Goal: Information Seeking & Learning: Compare options

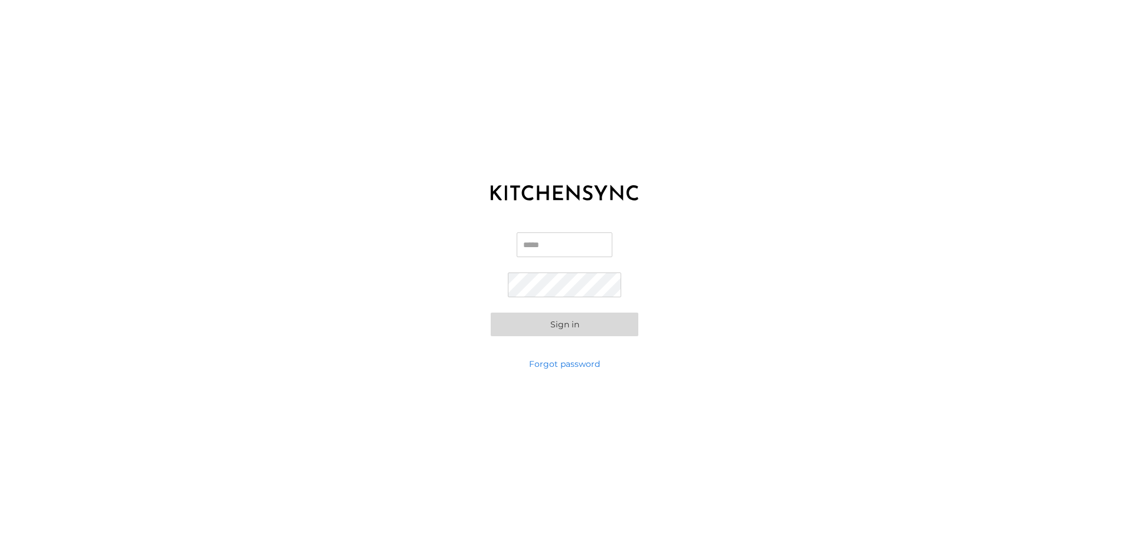
drag, startPoint x: 591, startPoint y: 254, endPoint x: 590, endPoint y: 246, distance: 8.3
click at [590, 246] on input "Email" at bounding box center [564, 245] width 96 height 25
click at [547, 244] on input "Email" at bounding box center [564, 245] width 96 height 25
type input "**********"
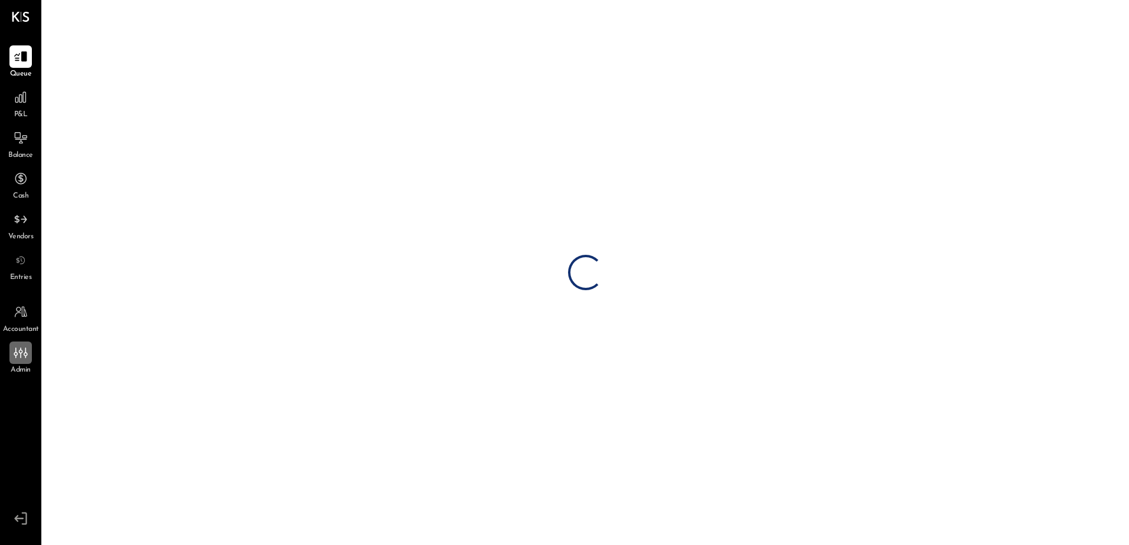
click at [27, 361] on icon at bounding box center [20, 352] width 15 height 15
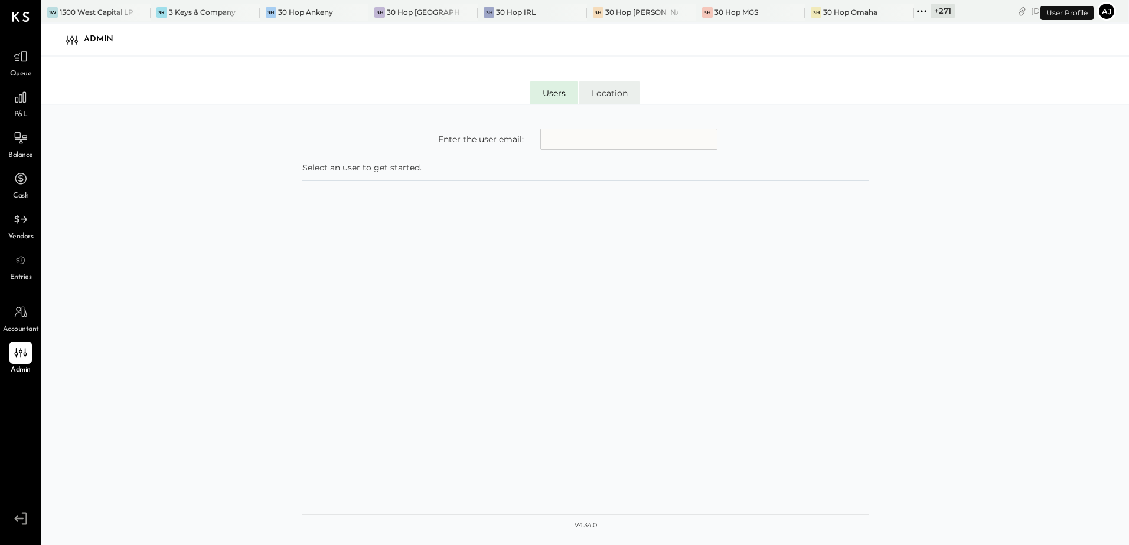
click at [614, 93] on li "Location" at bounding box center [609, 93] width 61 height 24
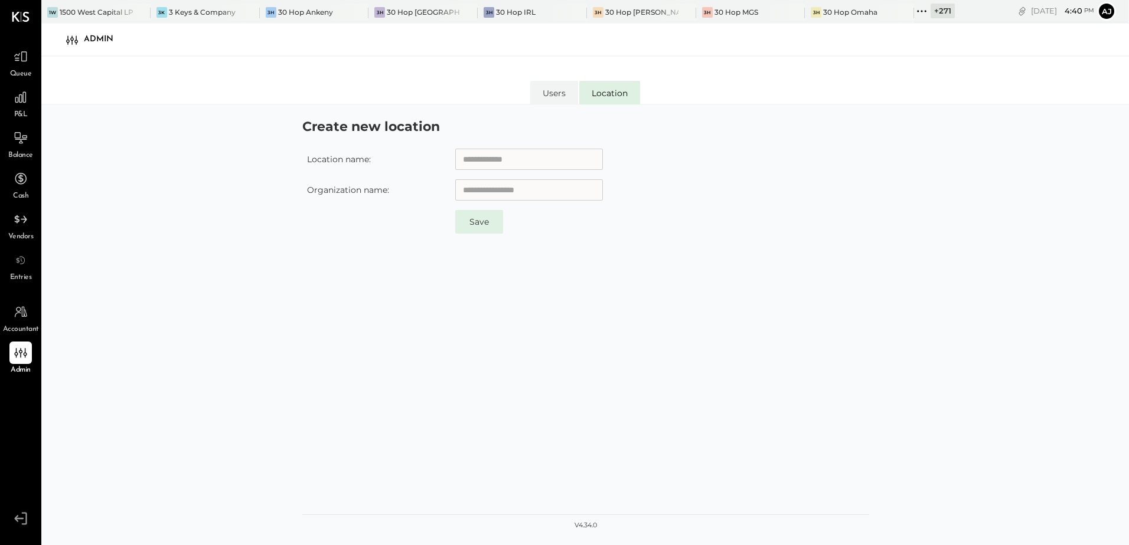
click at [552, 79] on div "Users Location" at bounding box center [584, 80] width 1087 height 47
click at [532, 91] on li "Users" at bounding box center [554, 93] width 48 height 24
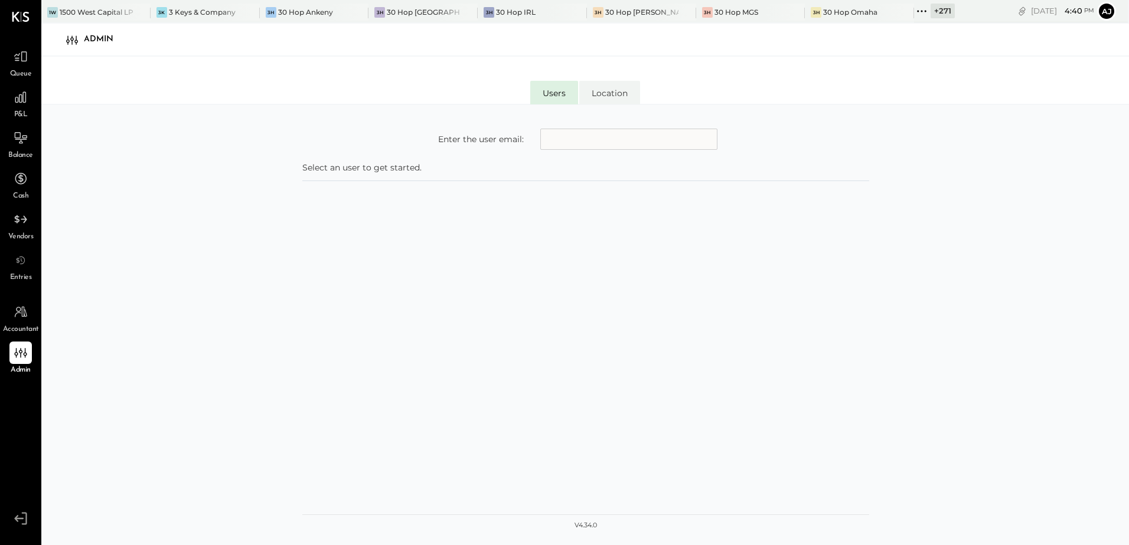
click at [584, 146] on input "text" at bounding box center [628, 139] width 177 height 21
click at [22, 113] on span "P&L" at bounding box center [21, 115] width 14 height 11
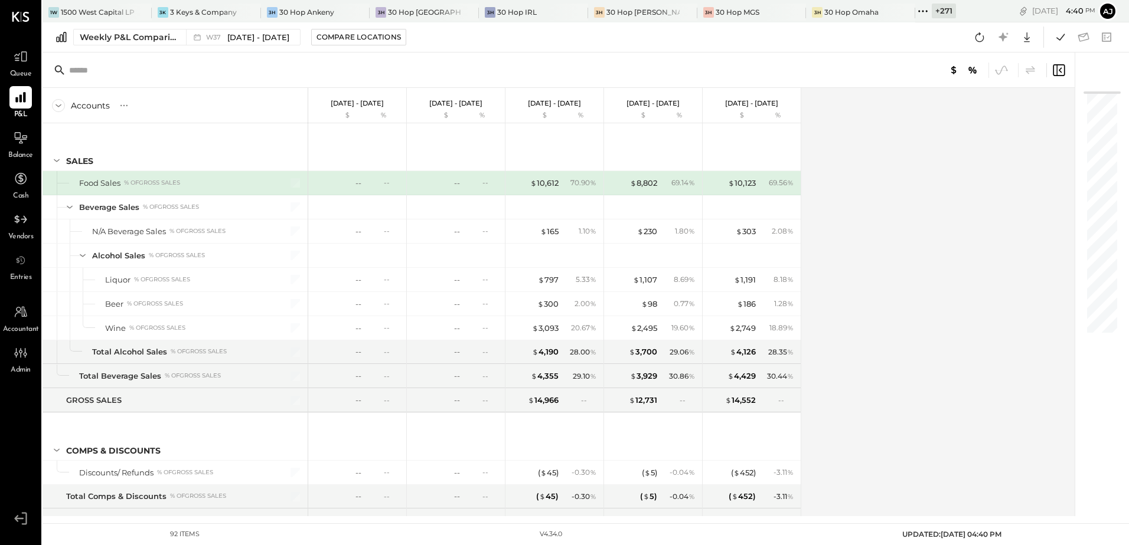
click at [126, 45] on div "Weekly P&L Comparison W37 [DATE] - [DATE] Compare Locations Google Sheets Excel" at bounding box center [586, 37] width 1086 height 30
click at [122, 38] on div "Weekly P&L Comparison" at bounding box center [129, 37] width 99 height 12
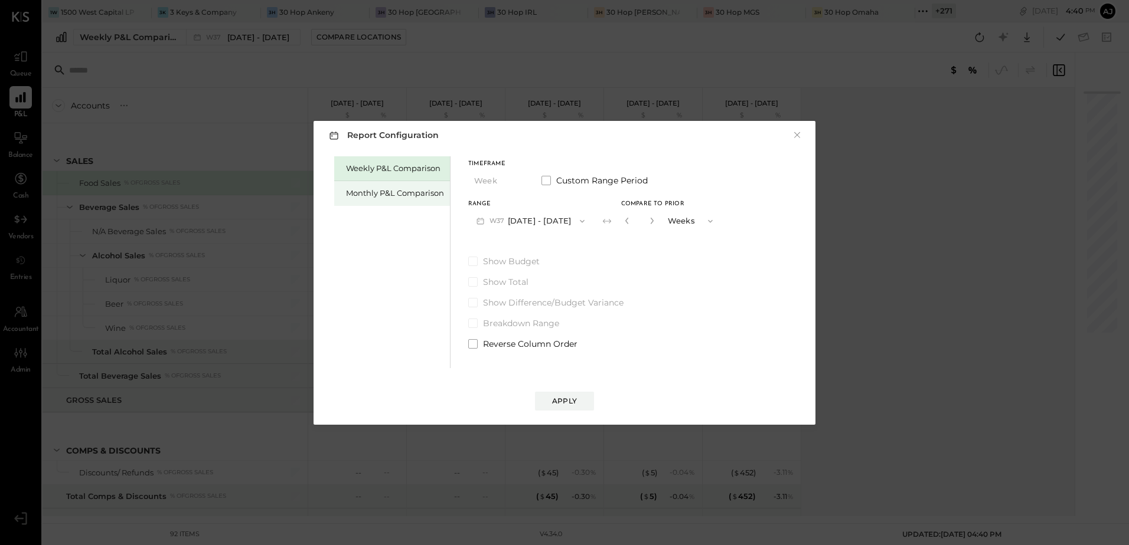
click at [362, 194] on div "Monthly P&L Comparison" at bounding box center [395, 193] width 98 height 11
click at [540, 219] on button "M09 [DATE] - [DATE]" at bounding box center [530, 221] width 125 height 22
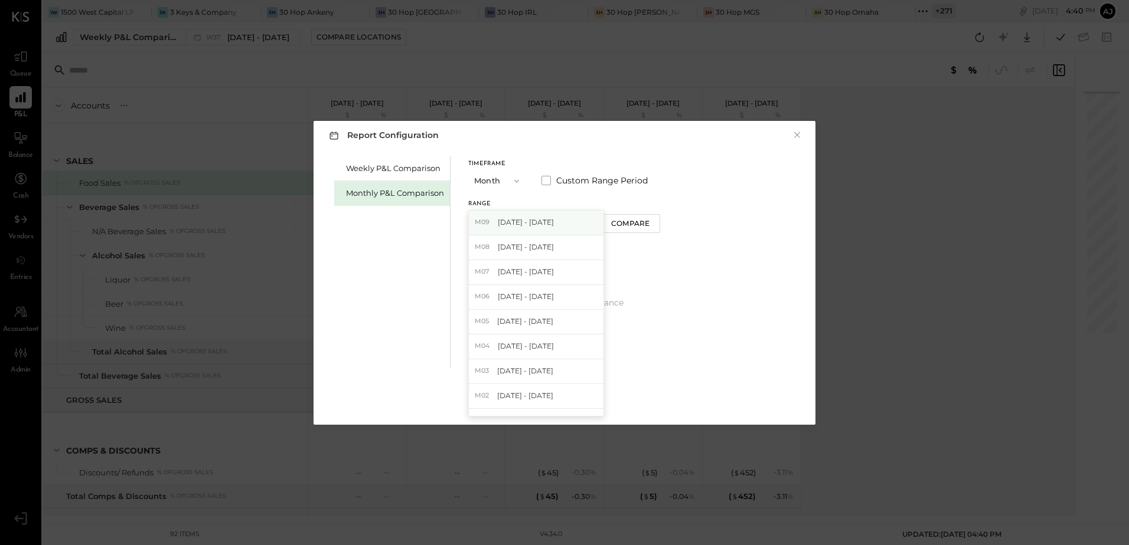
click at [540, 222] on span "[DATE] - [DATE]" at bounding box center [526, 222] width 56 height 10
click at [571, 400] on div "Apply" at bounding box center [564, 401] width 25 height 10
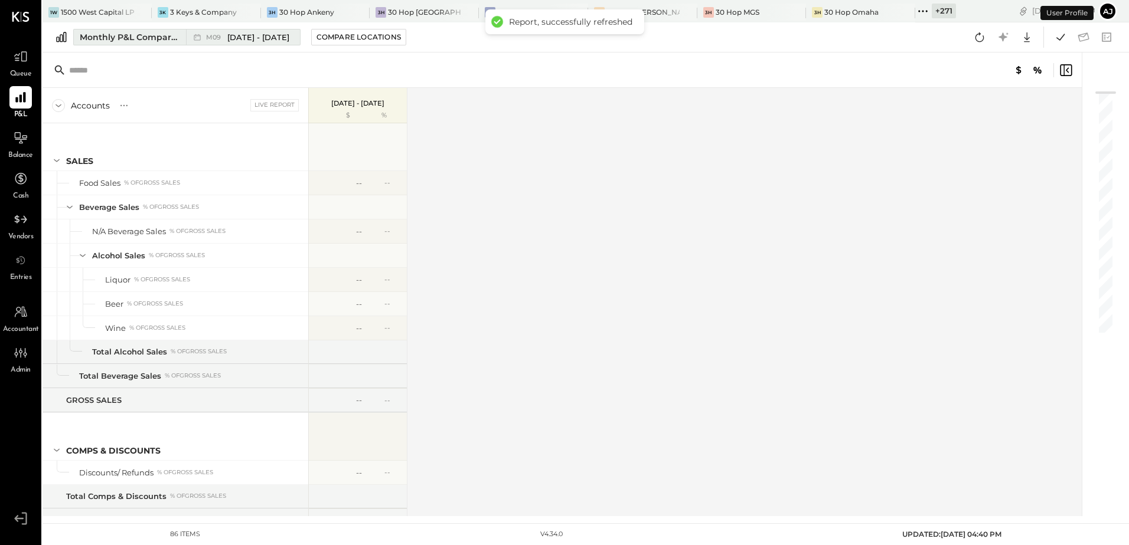
click at [132, 40] on div "Monthly P&L Comparison" at bounding box center [129, 37] width 99 height 12
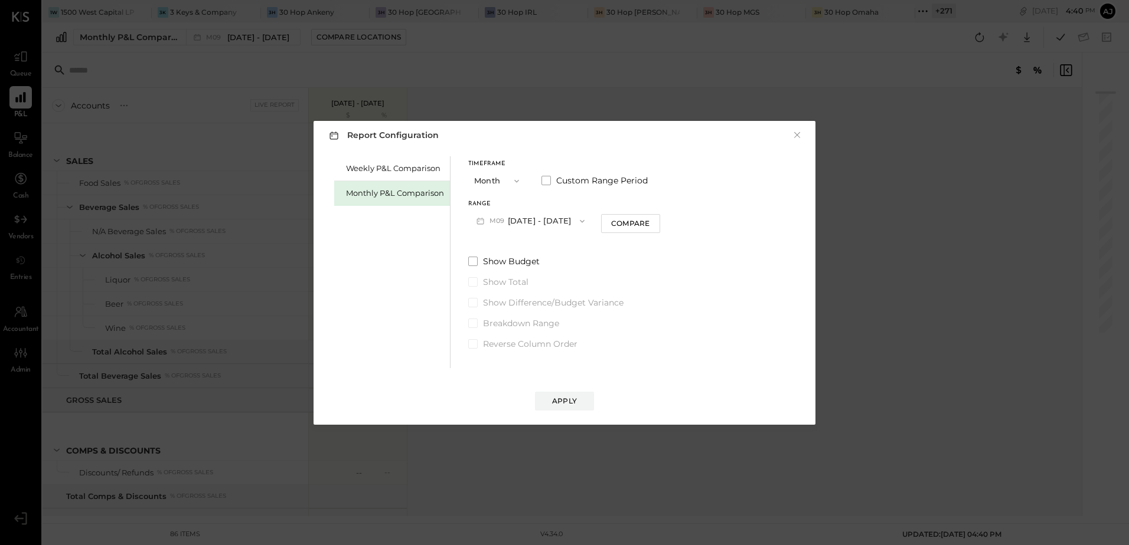
click at [493, 217] on span "M09" at bounding box center [498, 221] width 18 height 9
click at [659, 251] on div "Weekly P&L Comparison Monthly P&L Comparison Timeframe Month Custom Range Perio…" at bounding box center [564, 260] width 478 height 215
click at [634, 227] on div "Compare" at bounding box center [630, 223] width 38 height 10
click at [648, 221] on icon "button" at bounding box center [651, 220] width 7 height 7
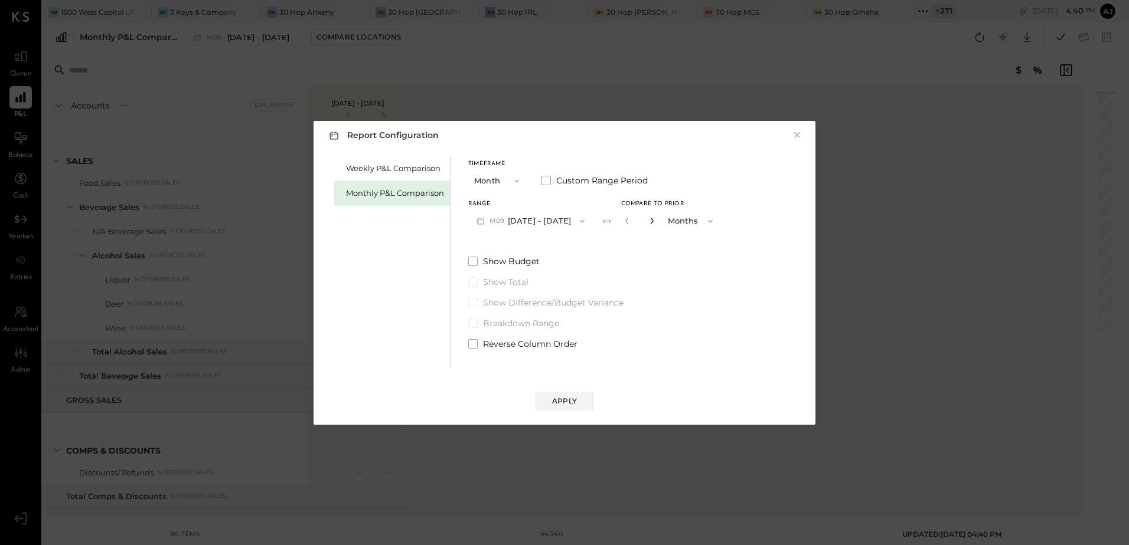
type input "*"
drag, startPoint x: 475, startPoint y: 342, endPoint x: 556, endPoint y: 379, distance: 89.0
click at [478, 344] on label "Reverse Column Order" at bounding box center [594, 344] width 253 height 12
click at [564, 402] on div "Apply" at bounding box center [564, 401] width 25 height 10
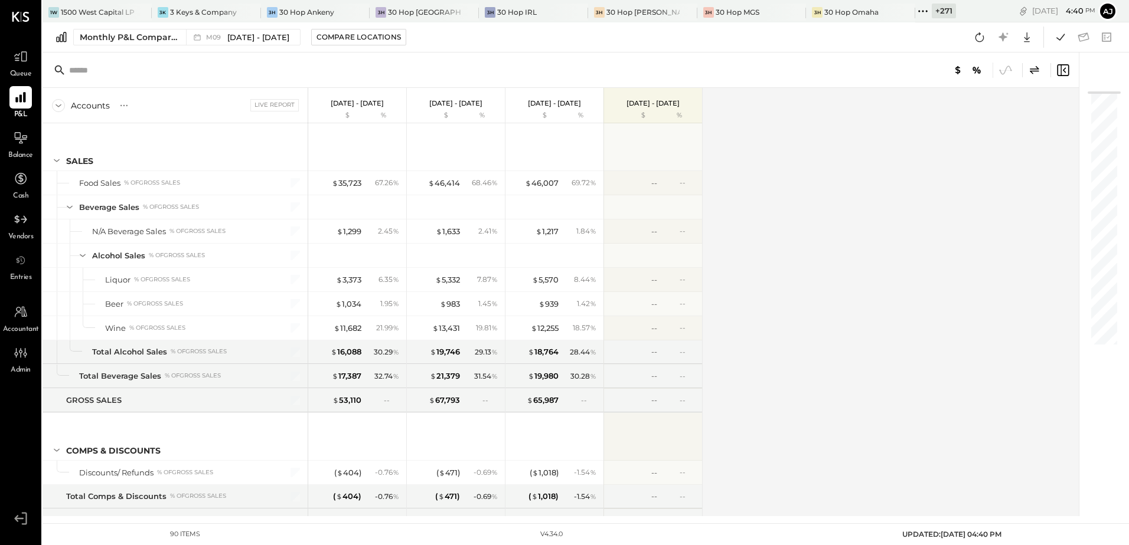
click at [915, 12] on icon at bounding box center [922, 11] width 15 height 15
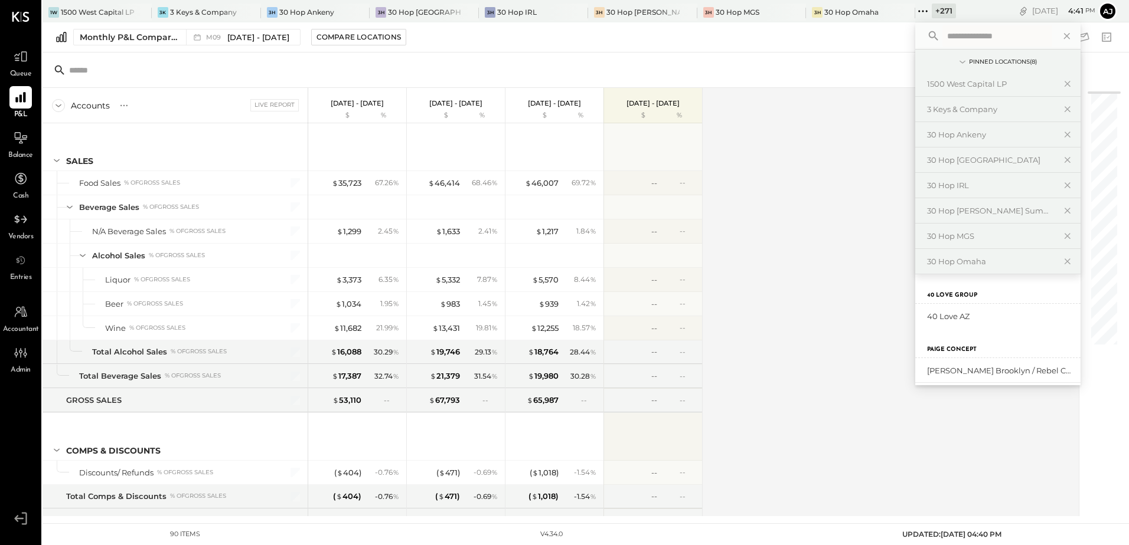
click at [969, 30] on input "text" at bounding box center [997, 35] width 110 height 21
type input "****"
click at [951, 366] on div "Zoca Roseville Inc." at bounding box center [991, 364] width 128 height 11
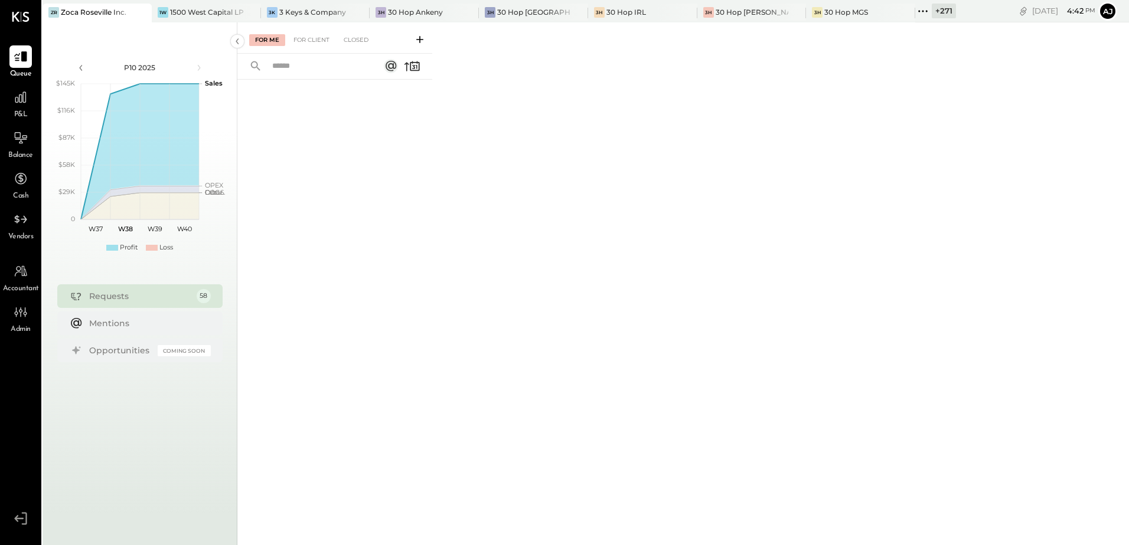
click at [27, 325] on span "Admin" at bounding box center [21, 330] width 20 height 11
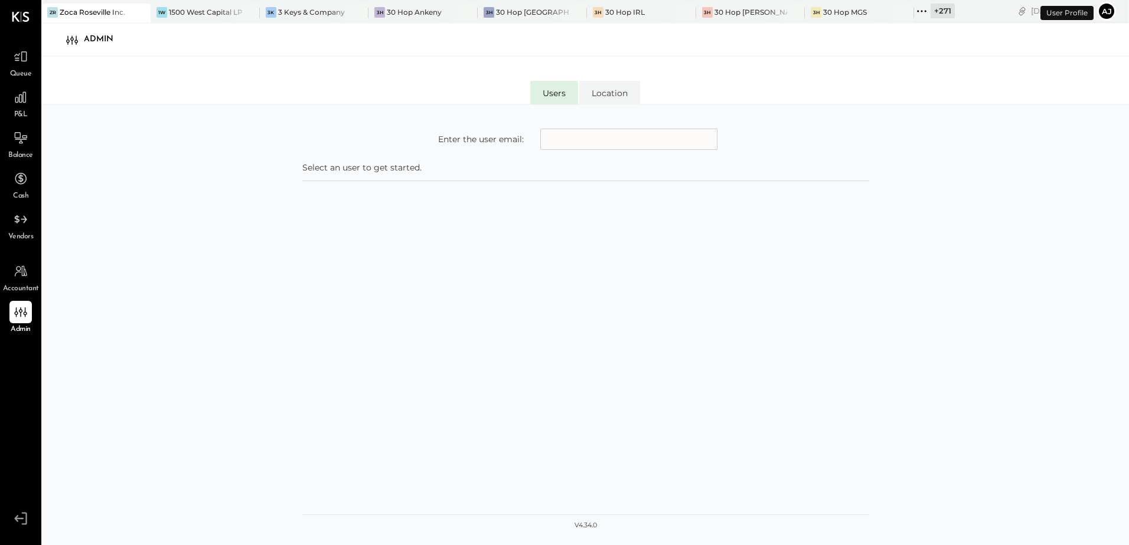
click at [590, 143] on input "text" at bounding box center [628, 139] width 177 height 21
click at [575, 130] on input "text" at bounding box center [628, 139] width 177 height 21
type input "**********"
click at [440, 256] on div "**********" at bounding box center [585, 335] width 567 height 436
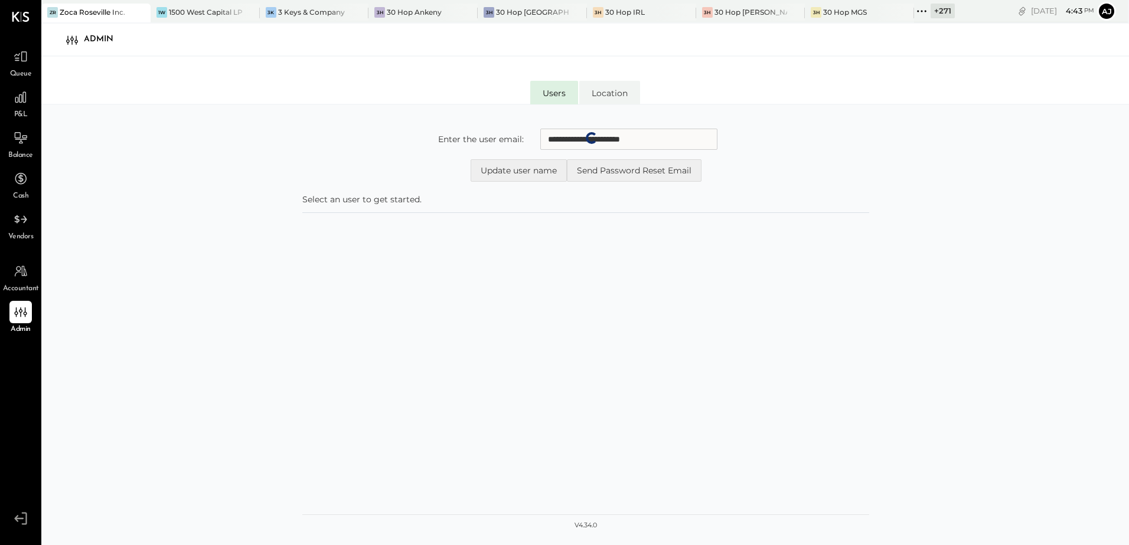
click at [677, 134] on input "**********" at bounding box center [628, 139] width 177 height 21
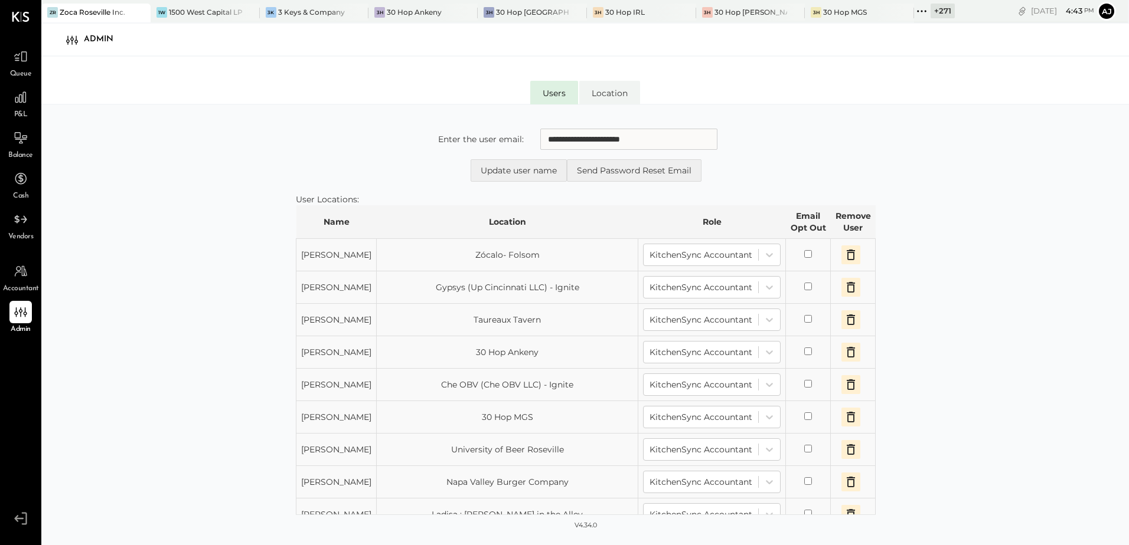
click at [338, 148] on form "**********" at bounding box center [586, 155] width 580 height 53
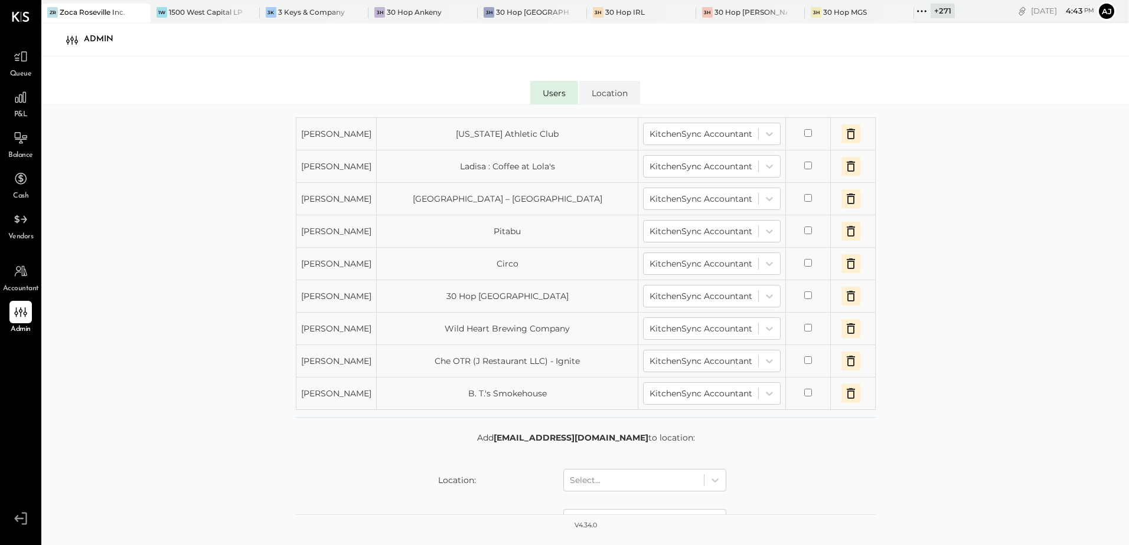
scroll to position [1120, 0]
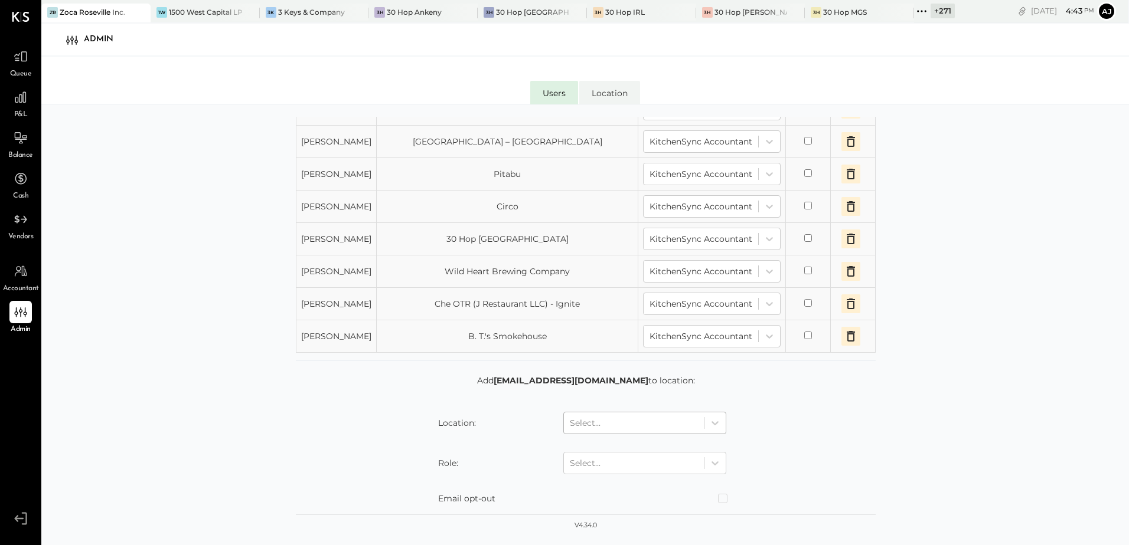
click at [601, 424] on div at bounding box center [634, 423] width 128 height 14
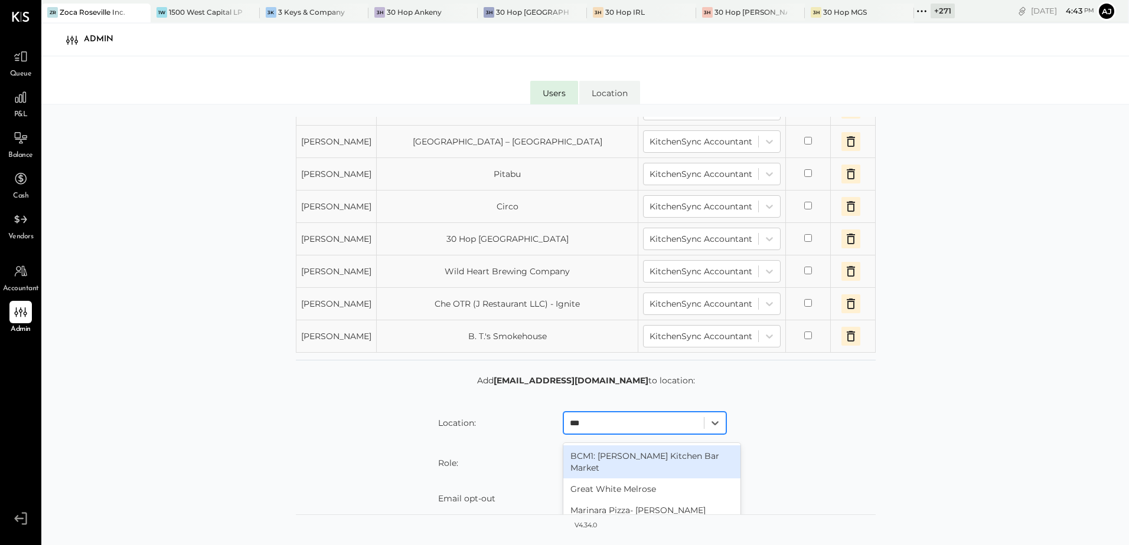
type input "****"
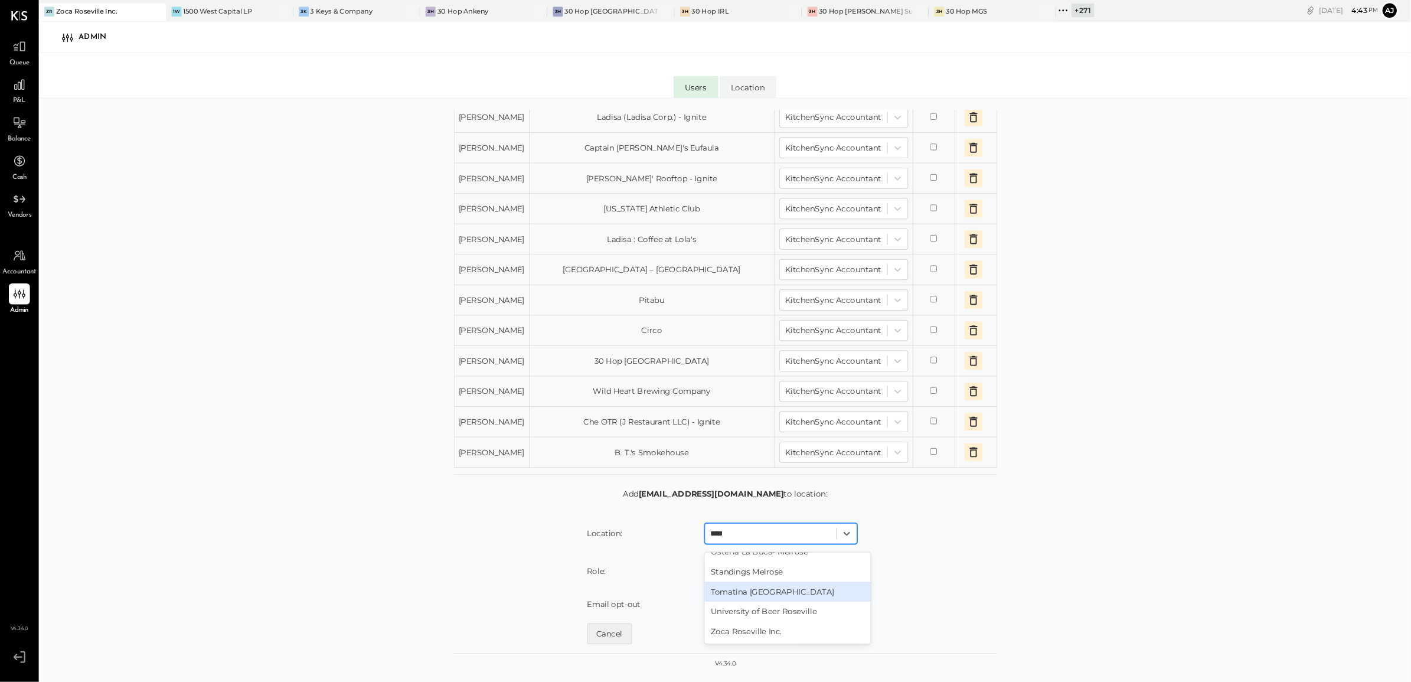
scroll to position [67, 0]
drag, startPoint x: 1101, startPoint y: 1, endPoint x: 825, endPoint y: 669, distance: 723.8
click at [825, 545] on div "Zoca Roseville Inc." at bounding box center [839, 673] width 177 height 21
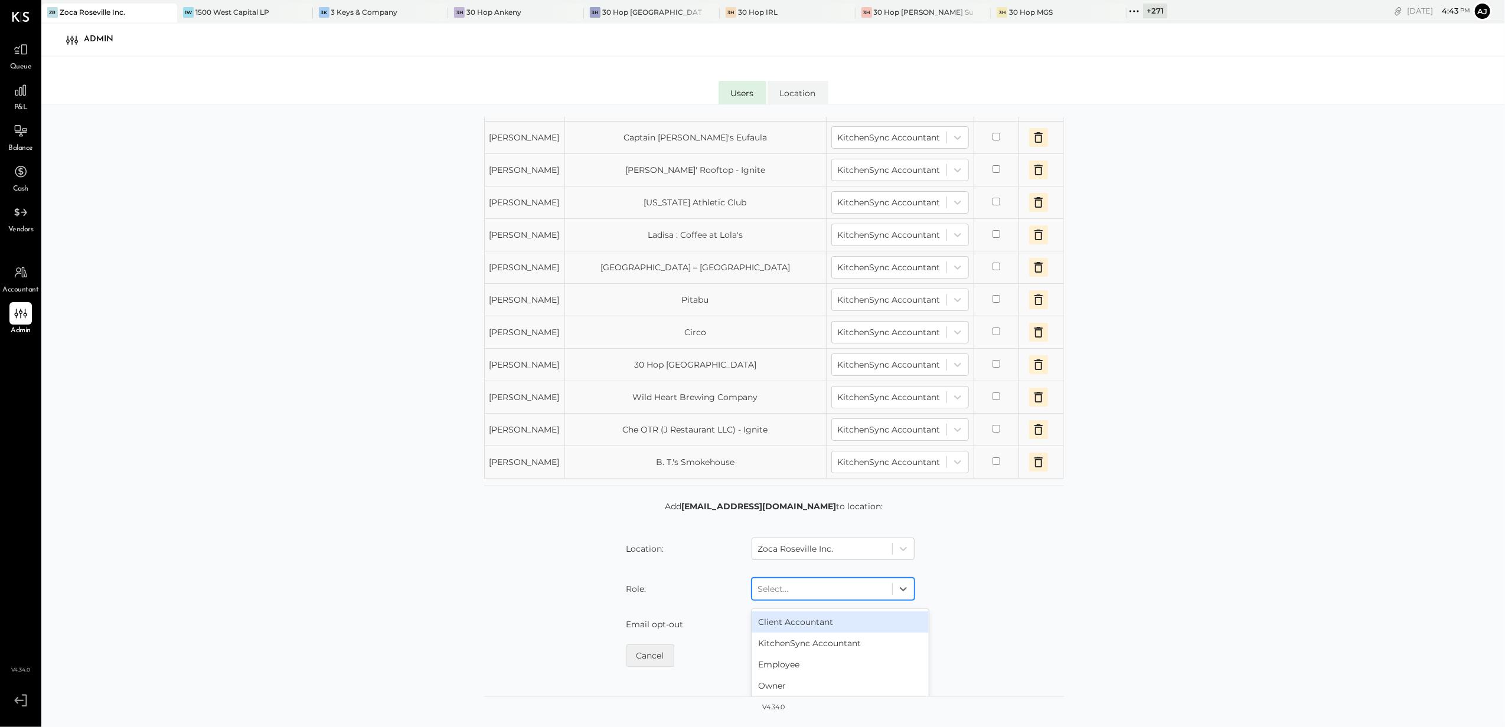
click at [822, 545] on div at bounding box center [822, 589] width 128 height 14
click at [806, 545] on div "KitchenSync Accountant" at bounding box center [839, 643] width 177 height 21
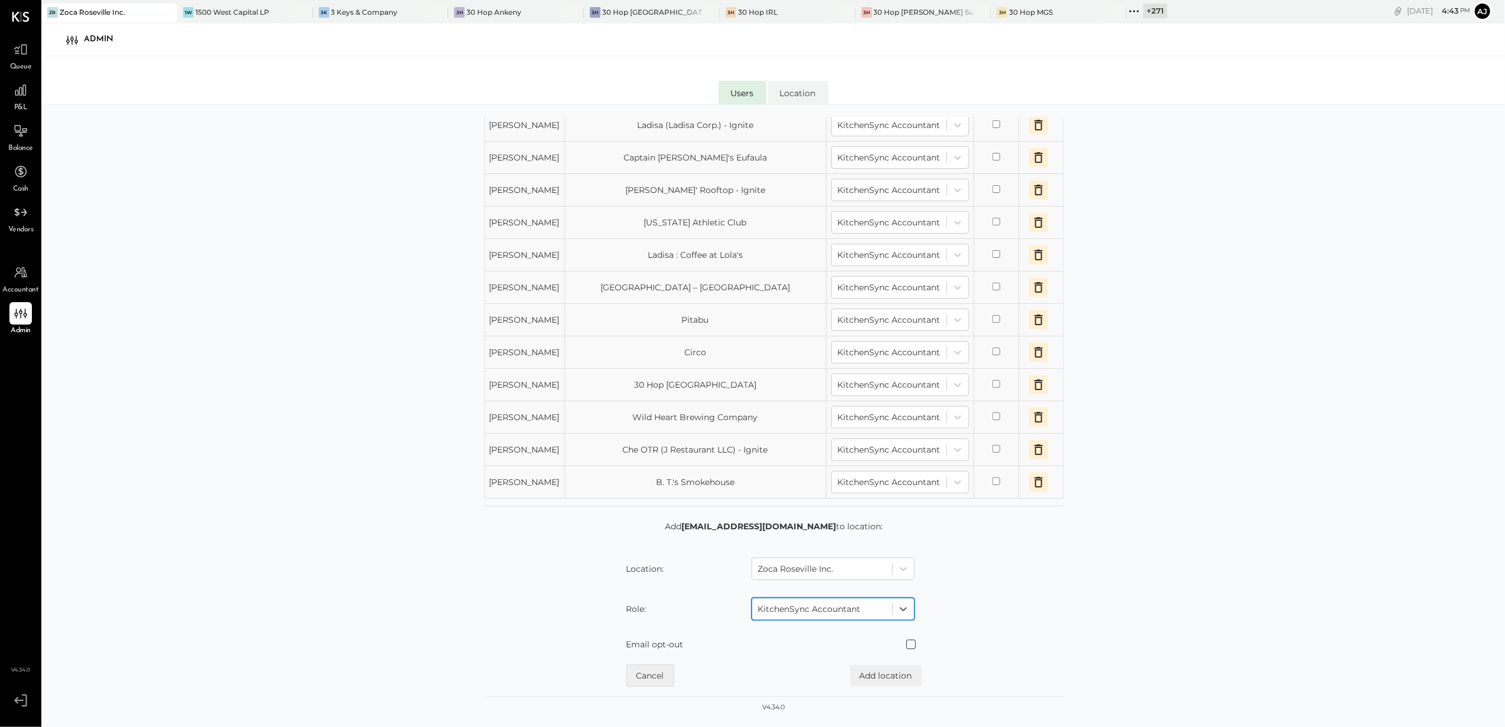
click at [907, 545] on span at bounding box center [910, 644] width 9 height 9
click at [890, 545] on button "Add location" at bounding box center [885, 675] width 71 height 21
click at [1128, 465] on div "**********" at bounding box center [772, 430] width 1463 height 650
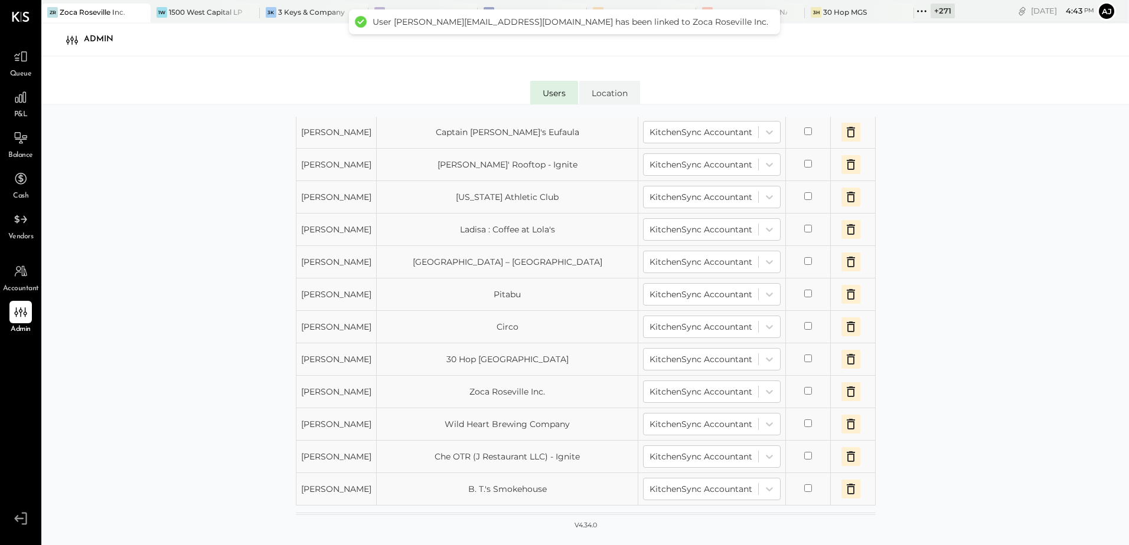
scroll to position [999, 0]
drag, startPoint x: 1465, startPoint y: 2, endPoint x: 847, endPoint y: 60, distance: 620.7
click at [847, 60] on div "Users Location" at bounding box center [584, 80] width 1087 height 47
click at [976, 181] on div "**********" at bounding box center [584, 339] width 1087 height 469
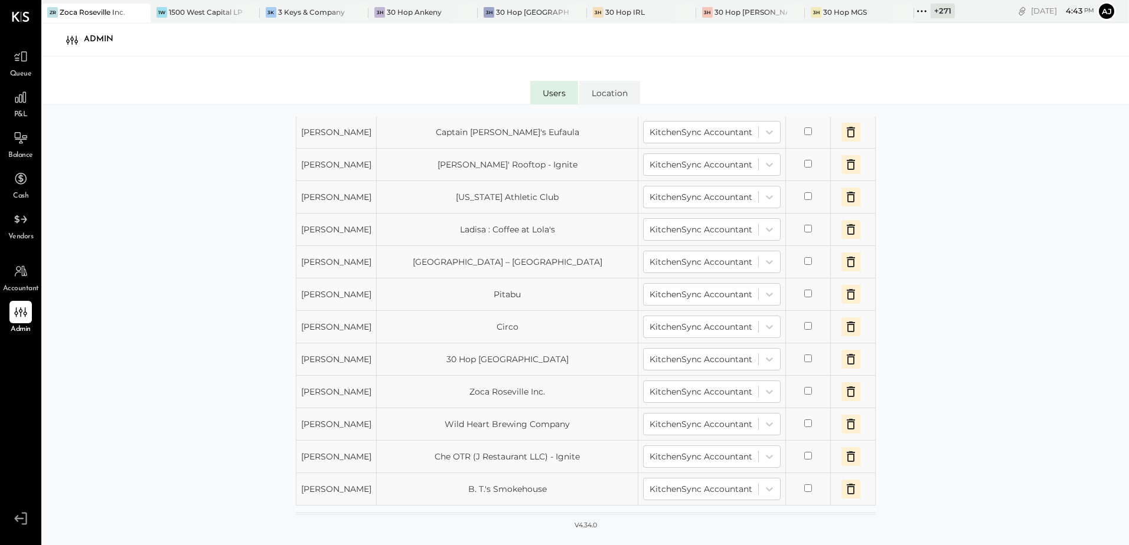
click at [943, 165] on div "**********" at bounding box center [584, 339] width 1087 height 469
click at [975, 130] on div "**********" at bounding box center [584, 339] width 1087 height 469
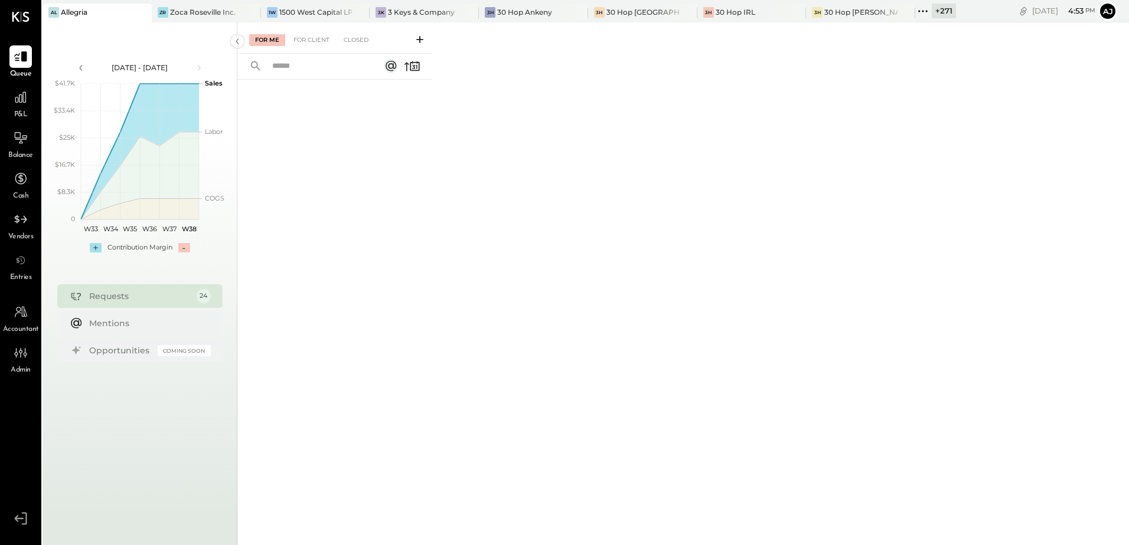
click at [915, 13] on icon at bounding box center [922, 11] width 15 height 15
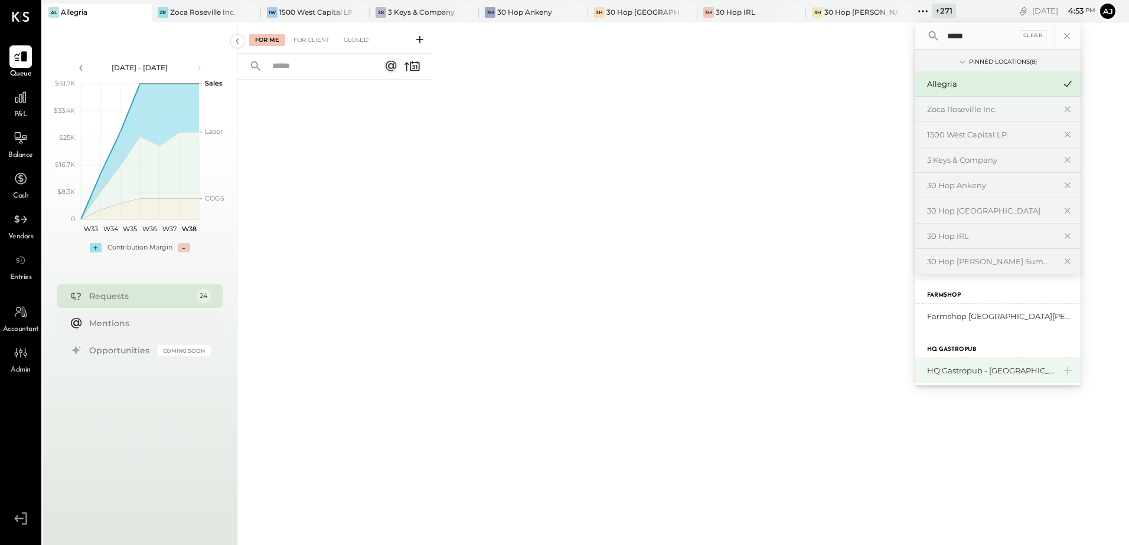
type input "*****"
click at [927, 371] on div "HQ Gastropub - [GEOGRAPHIC_DATA][PERSON_NAME]" at bounding box center [991, 370] width 128 height 11
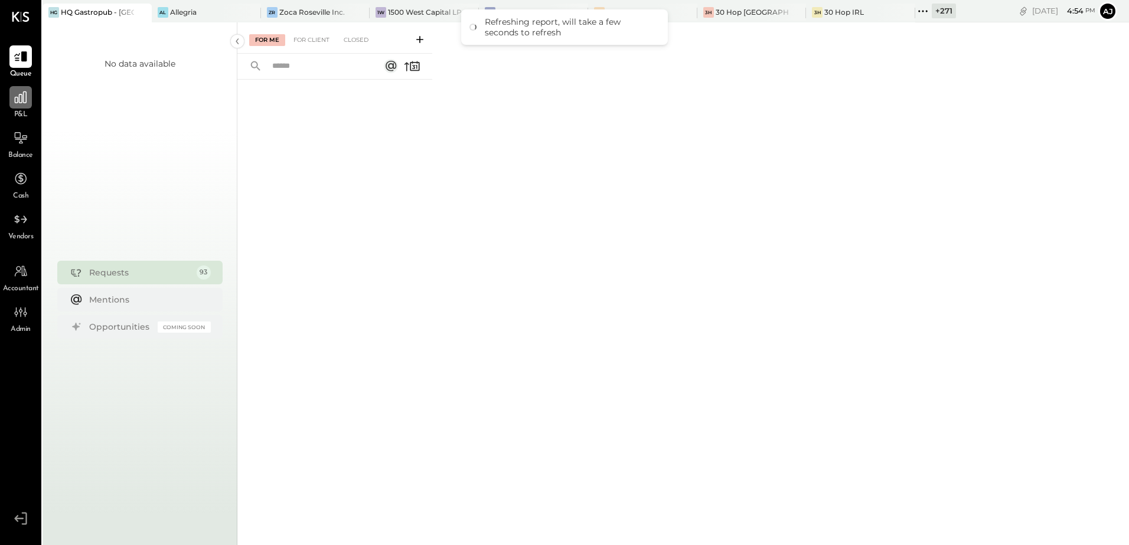
click at [30, 101] on div at bounding box center [20, 97] width 22 height 22
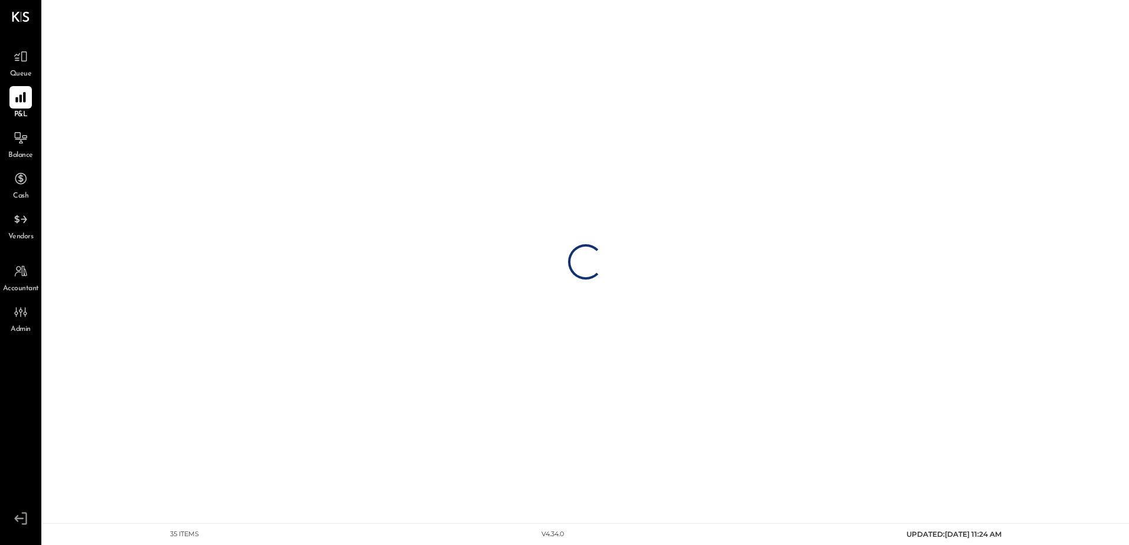
click at [180, 540] on div "35 items v 4.34.0 UPDATED: 09/06/2025 11:24 AM" at bounding box center [586, 534] width 850 height 21
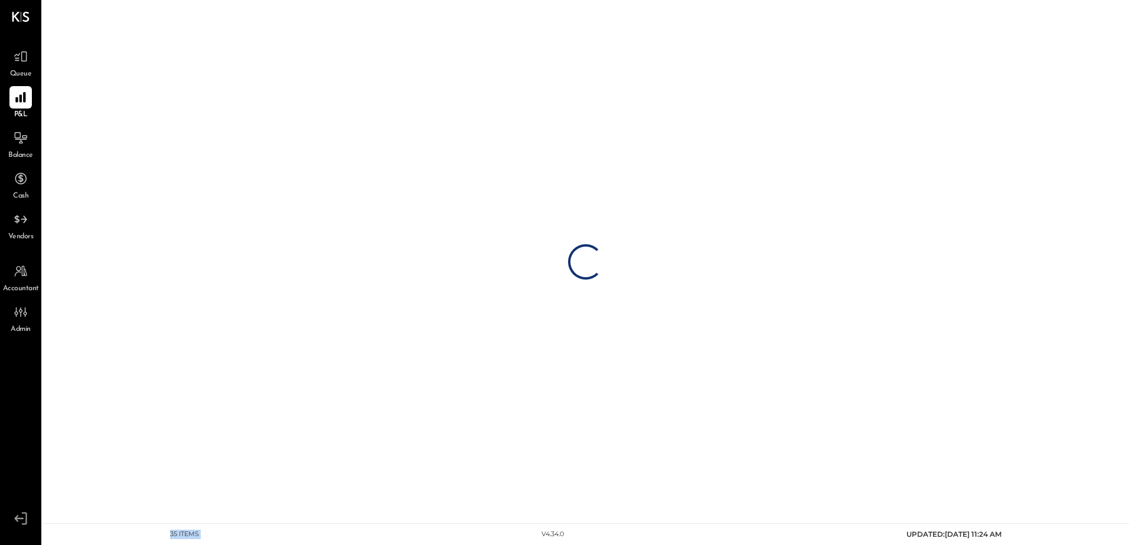
click at [246, 539] on div "35 items v 4.34.0 UPDATED: 09/06/2025 11:24 AM" at bounding box center [586, 534] width 850 height 21
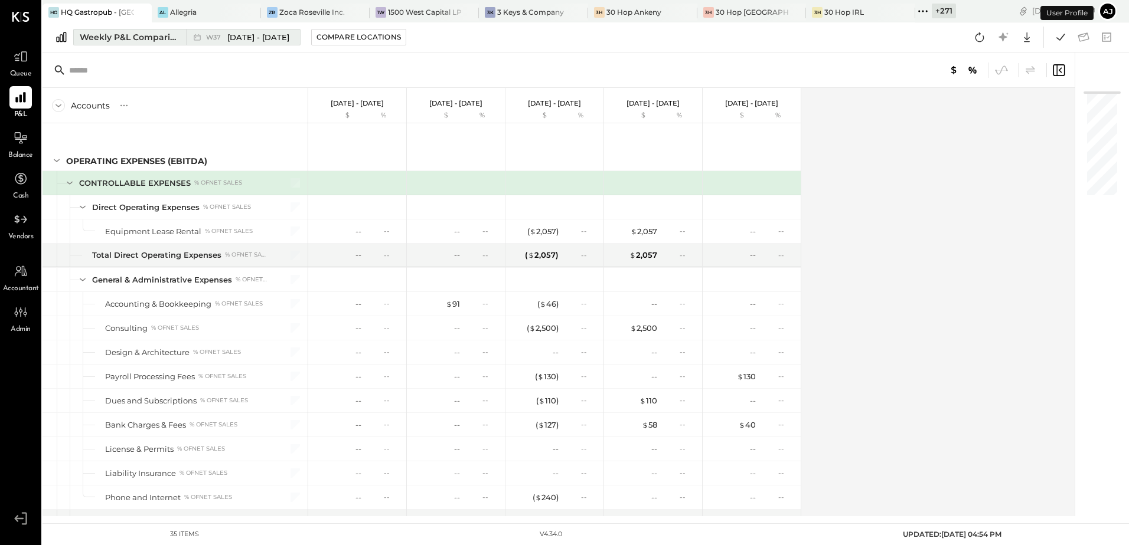
click at [140, 35] on div "Weekly P&L Comparison" at bounding box center [129, 37] width 99 height 12
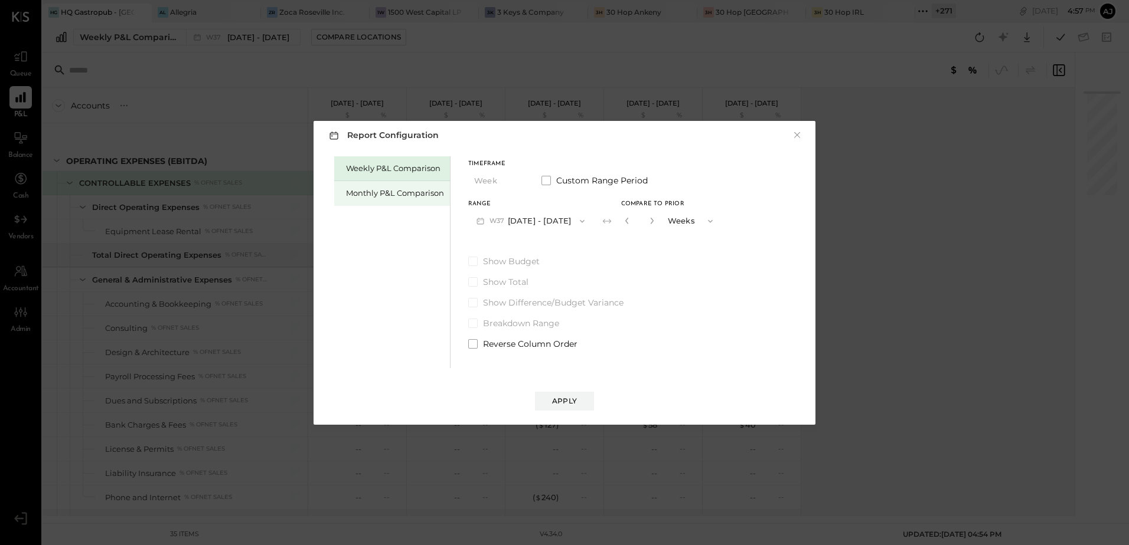
click at [429, 202] on div "Monthly P&L Comparison" at bounding box center [392, 193] width 116 height 25
click at [513, 224] on button "M09 [DATE] - [DATE]" at bounding box center [530, 221] width 125 height 22
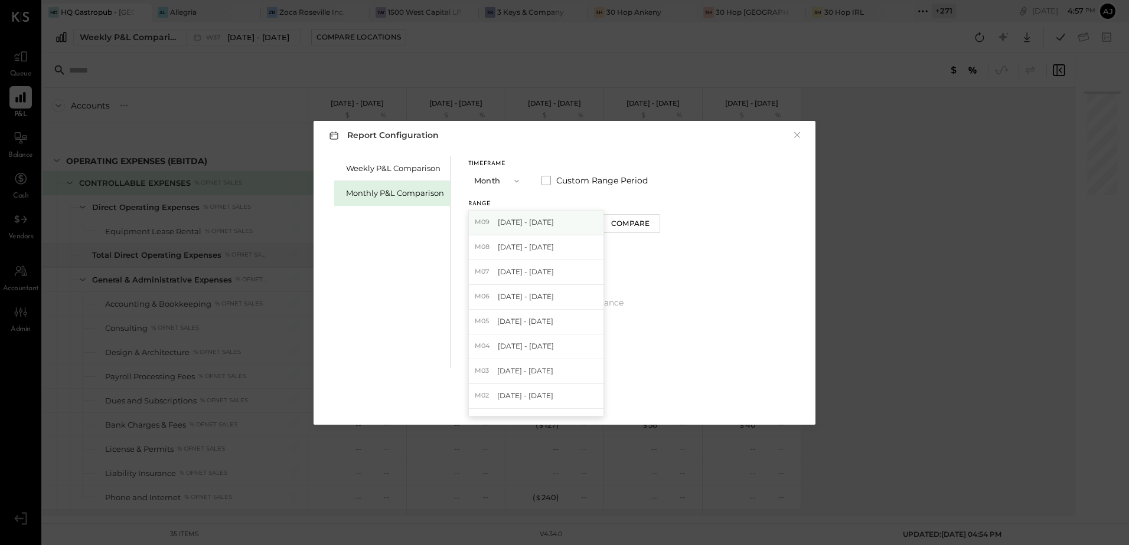
click at [517, 232] on div "M09 Sep 1 - 30, 2025" at bounding box center [536, 223] width 135 height 25
click at [636, 226] on div "Compare" at bounding box center [630, 223] width 38 height 10
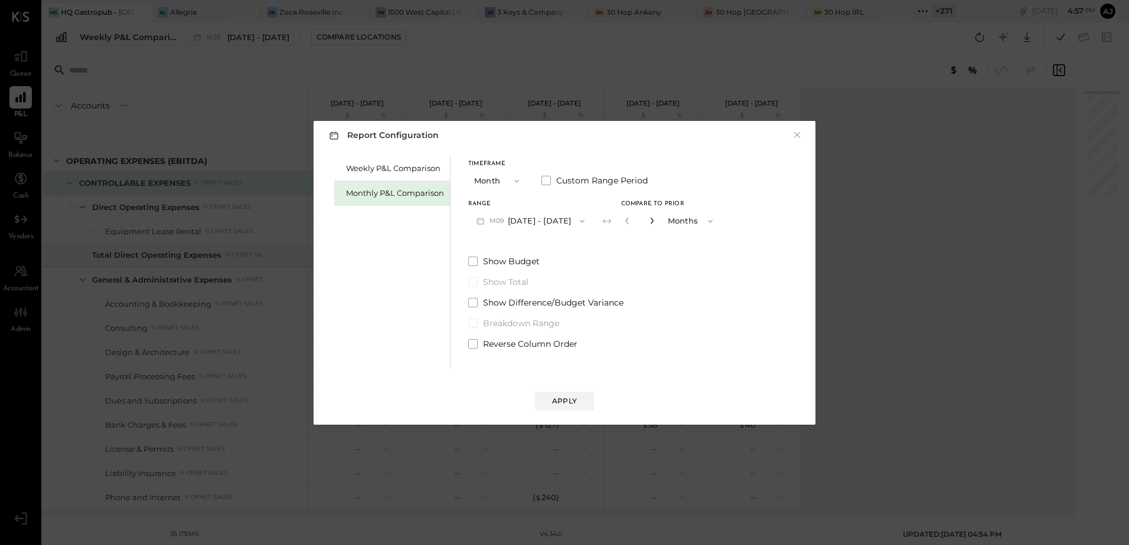
click at [648, 223] on icon "button" at bounding box center [651, 220] width 7 height 7
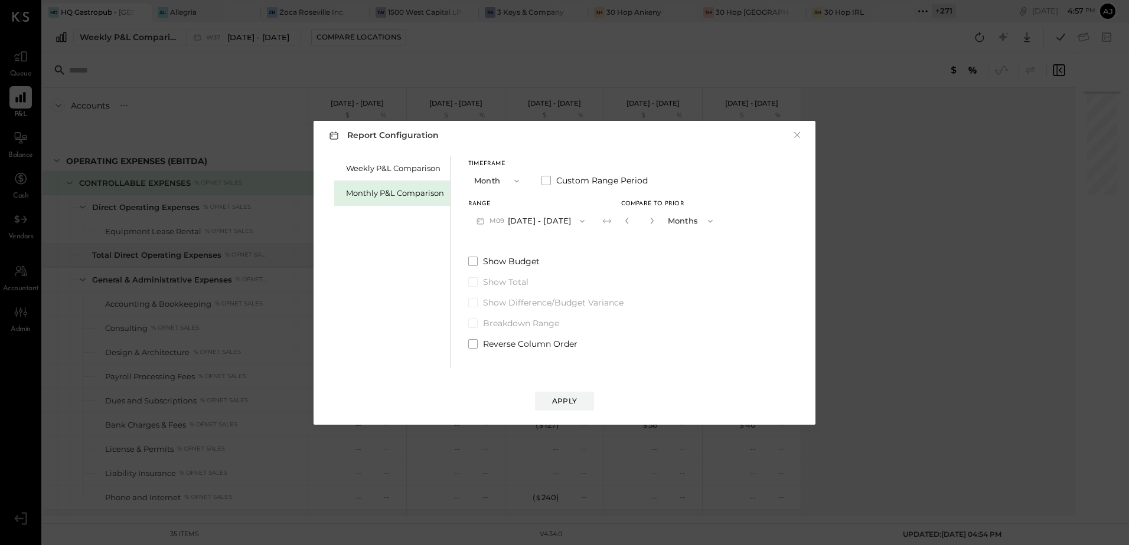
click at [551, 223] on button "M09 [DATE] - [DATE]" at bounding box center [530, 221] width 125 height 22
click at [623, 224] on icon "button" at bounding box center [626, 220] width 7 height 7
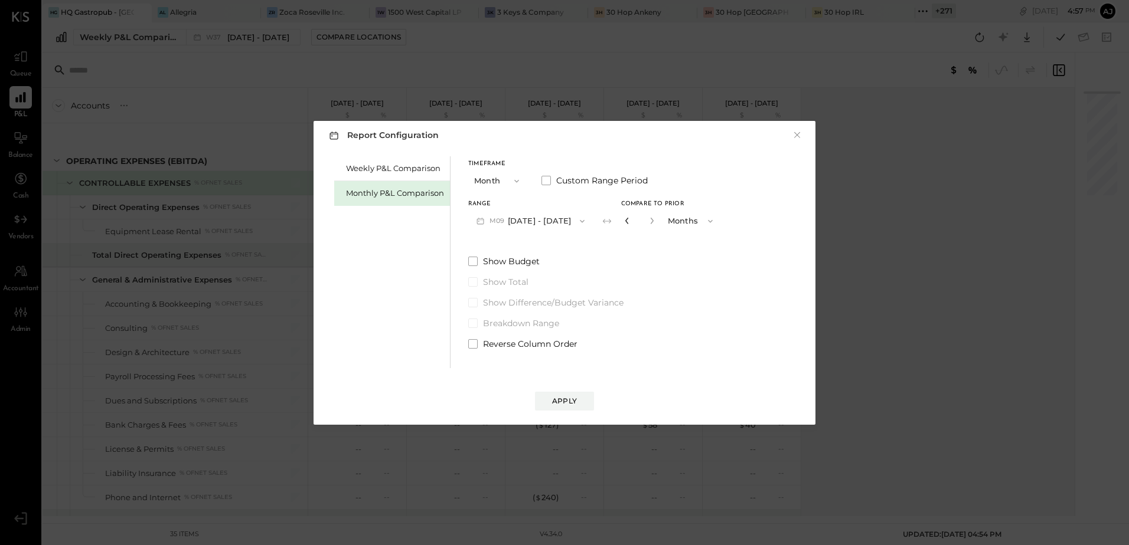
click at [623, 224] on icon "button" at bounding box center [626, 220] width 7 height 7
click at [647, 225] on button "button" at bounding box center [651, 220] width 9 height 13
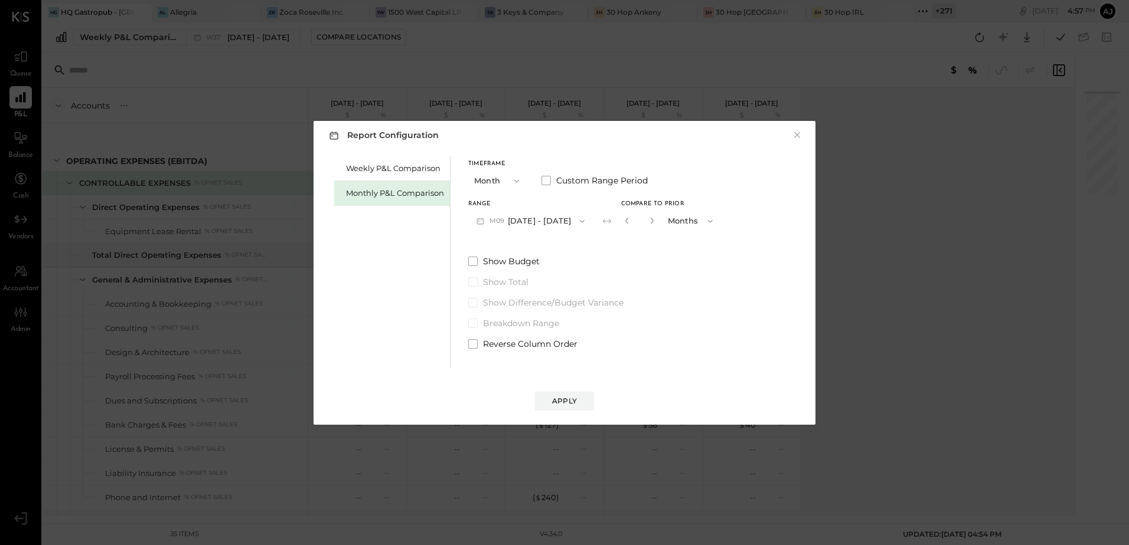
click at [647, 225] on button "button" at bounding box center [651, 220] width 9 height 13
drag, startPoint x: 473, startPoint y: 342, endPoint x: 582, endPoint y: 274, distance: 128.3
click at [473, 341] on span at bounding box center [472, 343] width 9 height 9
drag, startPoint x: 646, startPoint y: 218, endPoint x: 650, endPoint y: 349, distance: 130.5
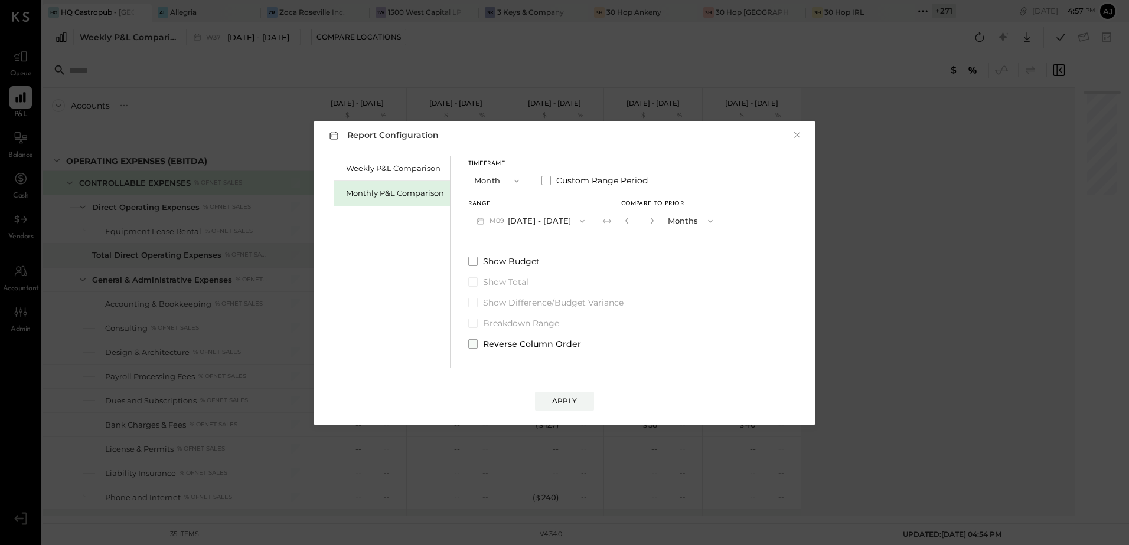
click at [649, 220] on icon "button" at bounding box center [651, 220] width 7 height 7
type input "*"
click at [571, 404] on div "Apply" at bounding box center [564, 401] width 25 height 10
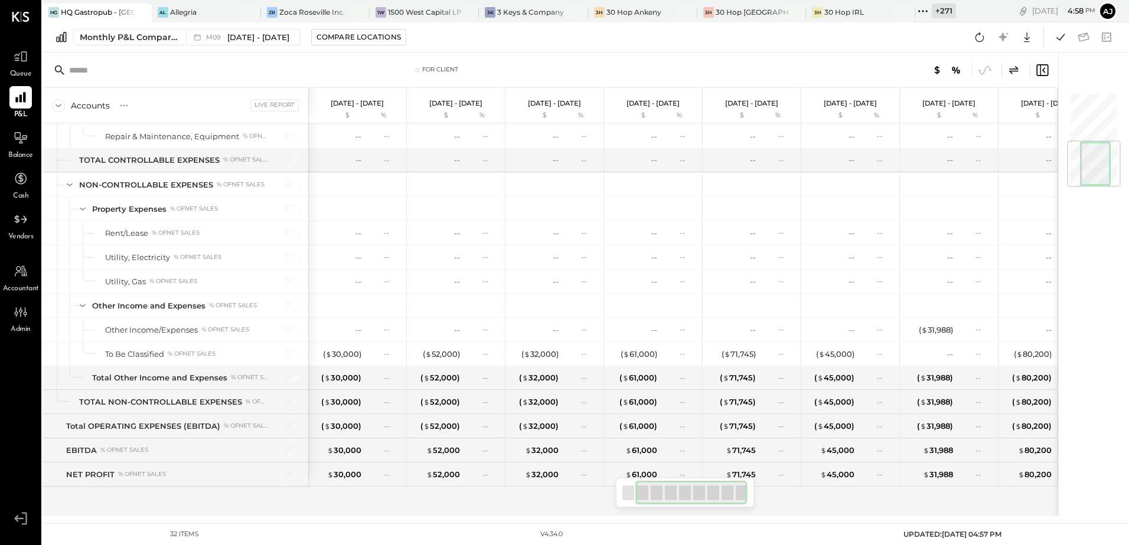
scroll to position [0, 107]
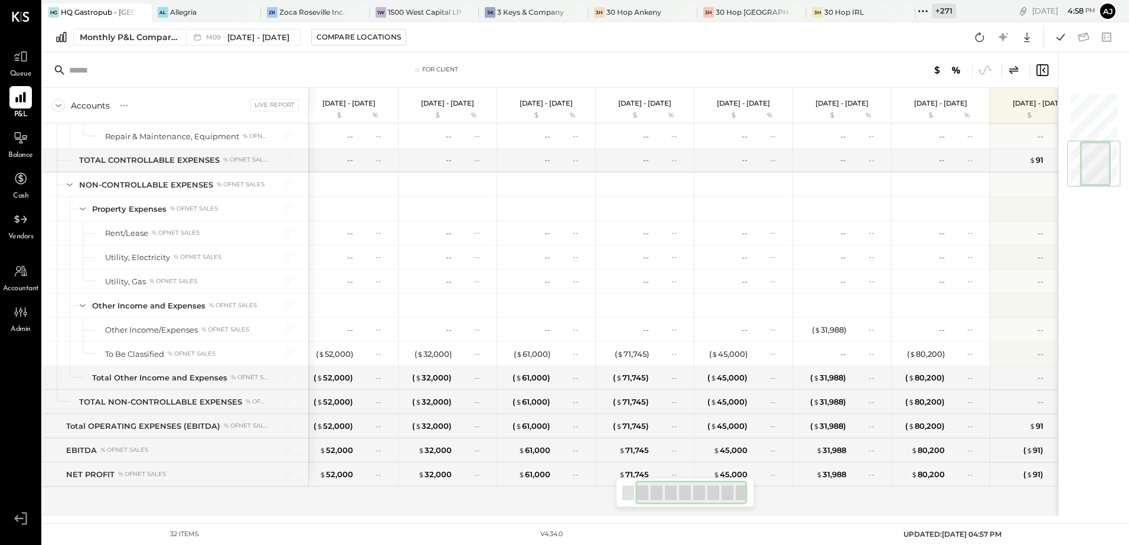
drag, startPoint x: 701, startPoint y: 502, endPoint x: 715, endPoint y: 495, distance: 16.6
click at [715, 495] on div at bounding box center [691, 493] width 112 height 24
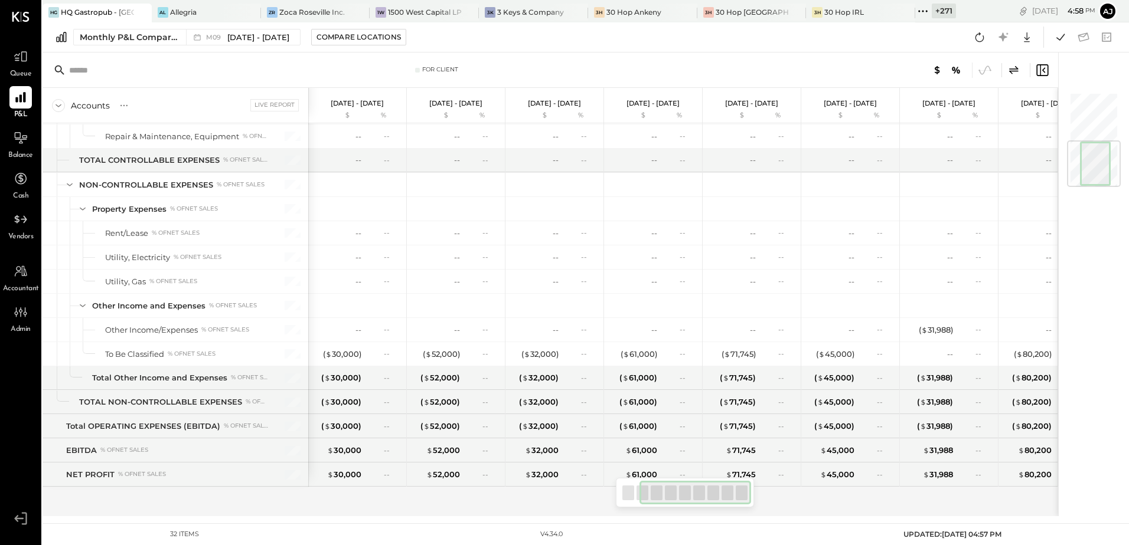
scroll to position [0, 137]
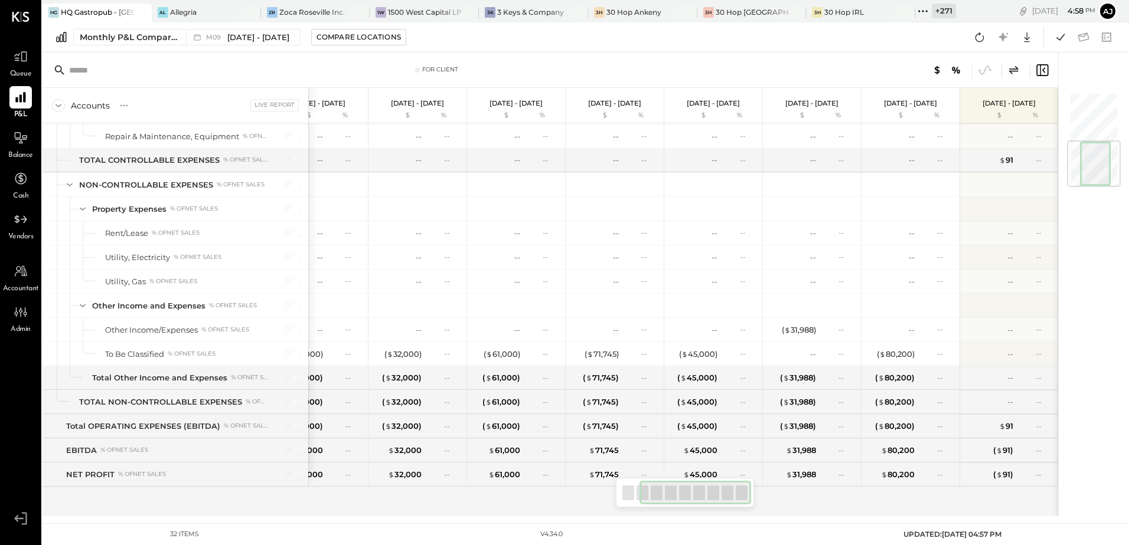
drag, startPoint x: 664, startPoint y: 493, endPoint x: 688, endPoint y: 497, distance: 24.0
click at [688, 497] on div at bounding box center [695, 493] width 112 height 24
drag, startPoint x: 677, startPoint y: 494, endPoint x: 703, endPoint y: 492, distance: 26.0
click at [703, 492] on div at bounding box center [695, 493] width 112 height 24
click at [915, 8] on icon at bounding box center [922, 11] width 15 height 15
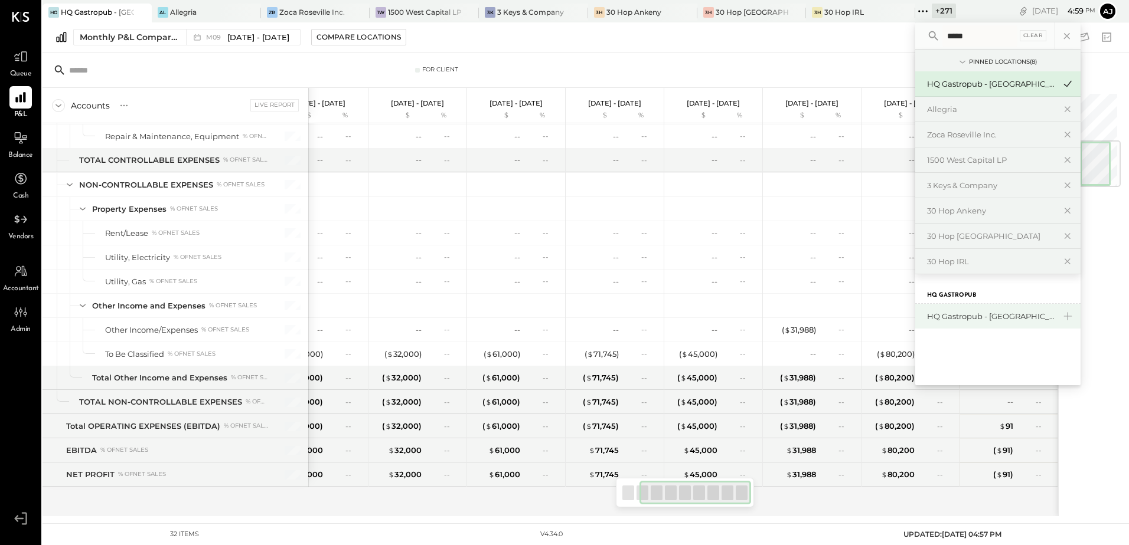
type input "*****"
click at [983, 323] on div "HQ Gastropub - [GEOGRAPHIC_DATA]" at bounding box center [997, 316] width 165 height 25
click at [957, 316] on div "HQ Gastropub - [GEOGRAPHIC_DATA]" at bounding box center [991, 316] width 128 height 11
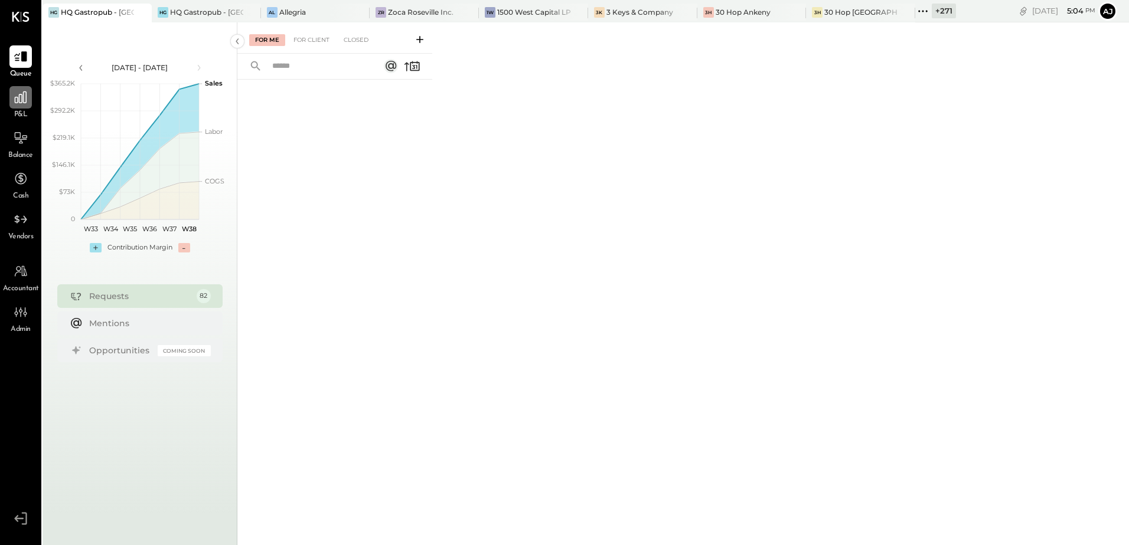
click at [23, 95] on icon at bounding box center [21, 97] width 12 height 12
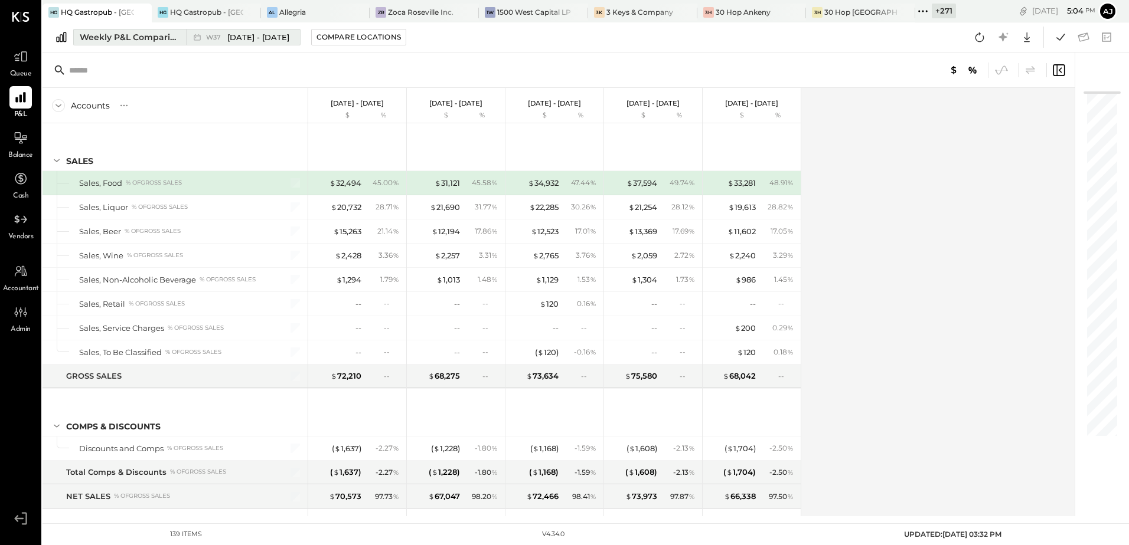
click at [266, 38] on span "[DATE] - [DATE]" at bounding box center [258, 37] width 62 height 11
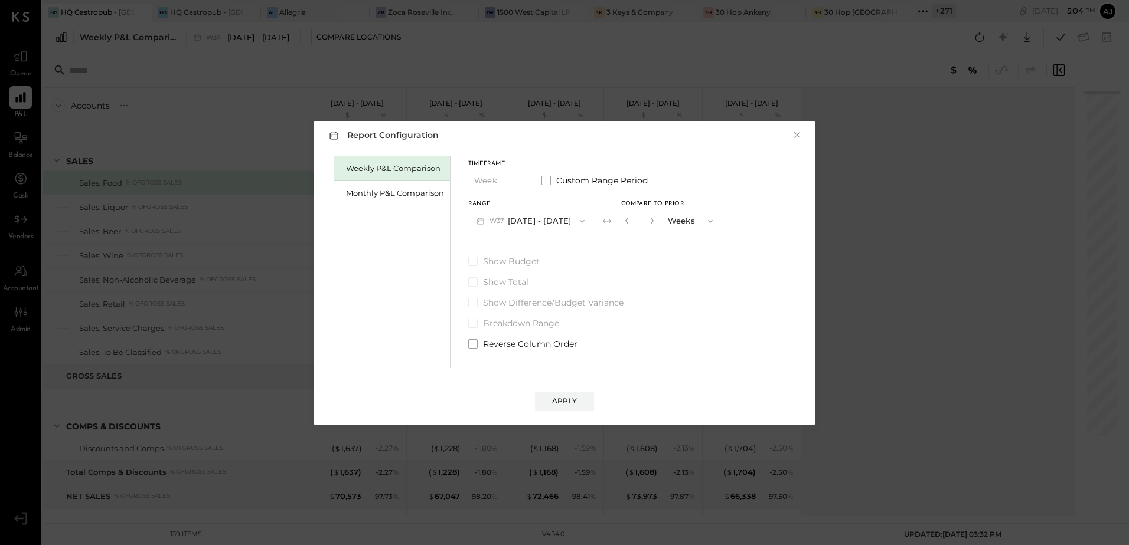
click at [519, 226] on button "W37 Sep 8 - 14, 2025" at bounding box center [530, 221] width 125 height 22
click at [381, 189] on div "Monthly P&L Comparison" at bounding box center [395, 193] width 98 height 11
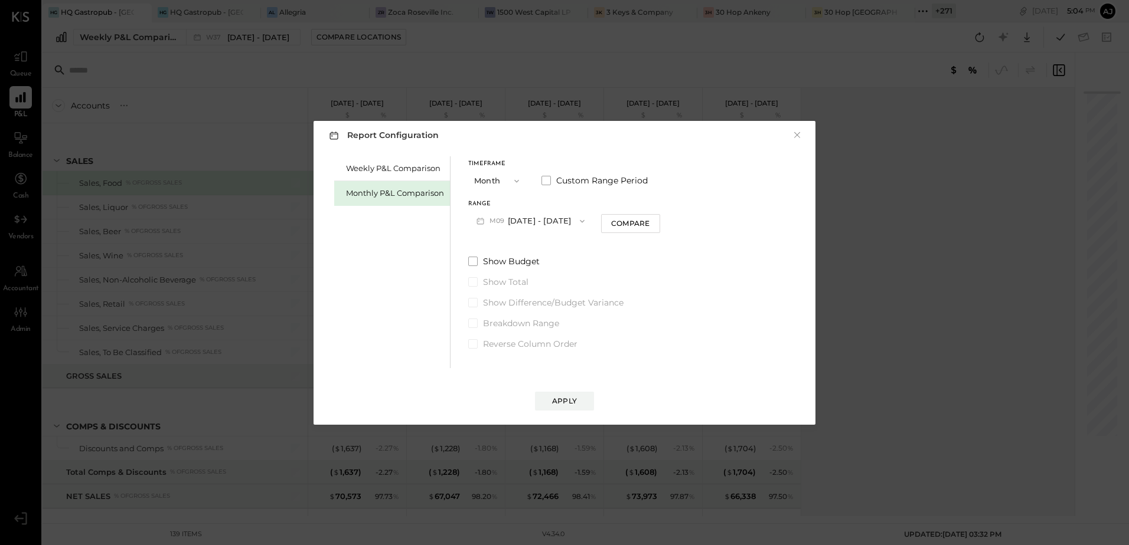
click at [498, 218] on span "M09" at bounding box center [498, 221] width 18 height 9
click at [527, 224] on span "[DATE] - [DATE]" at bounding box center [526, 222] width 56 height 10
click at [623, 227] on div "Compare" at bounding box center [630, 223] width 38 height 10
click at [650, 223] on icon "button" at bounding box center [651, 221] width 3 height 6
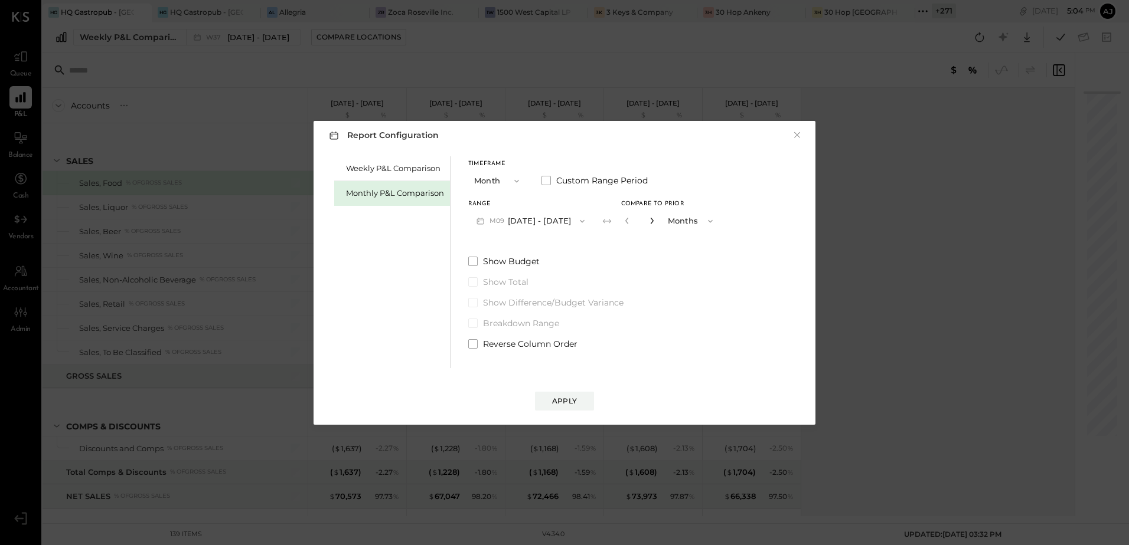
click at [650, 223] on icon "button" at bounding box center [651, 221] width 3 height 6
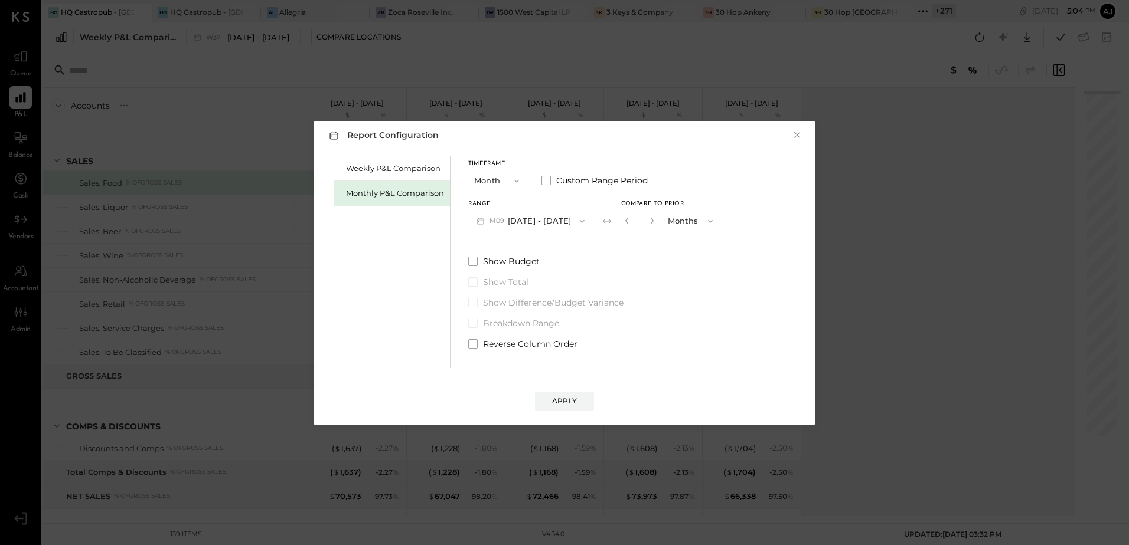
click at [542, 221] on button "M09 [DATE] - [DATE]" at bounding box center [530, 221] width 125 height 22
click at [535, 247] on span "[DATE] - [DATE]" at bounding box center [526, 247] width 56 height 10
click at [622, 225] on button "button" at bounding box center [626, 220] width 9 height 13
type input "*"
click at [470, 341] on span at bounding box center [472, 343] width 9 height 9
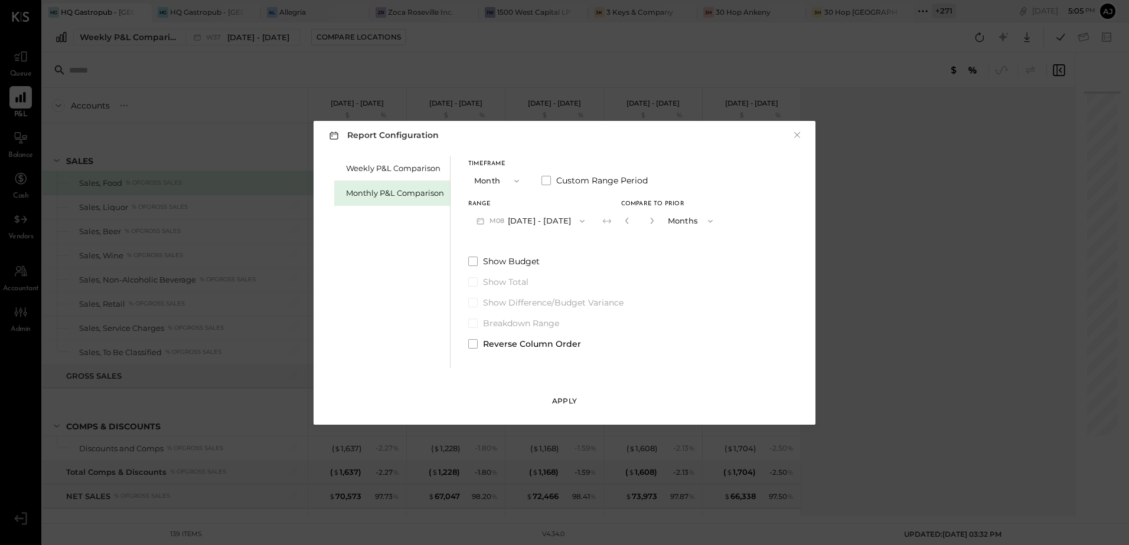
click at [561, 400] on div "Apply" at bounding box center [564, 401] width 25 height 10
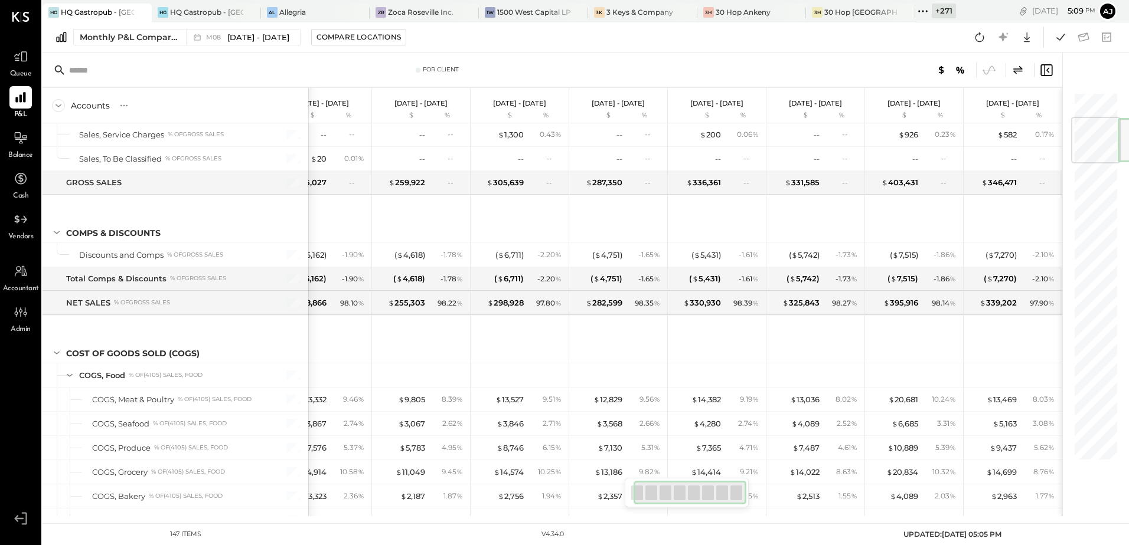
drag, startPoint x: 1090, startPoint y: 122, endPoint x: 1087, endPoint y: 142, distance: 20.3
click at [1087, 142] on div at bounding box center [1096, 140] width 50 height 47
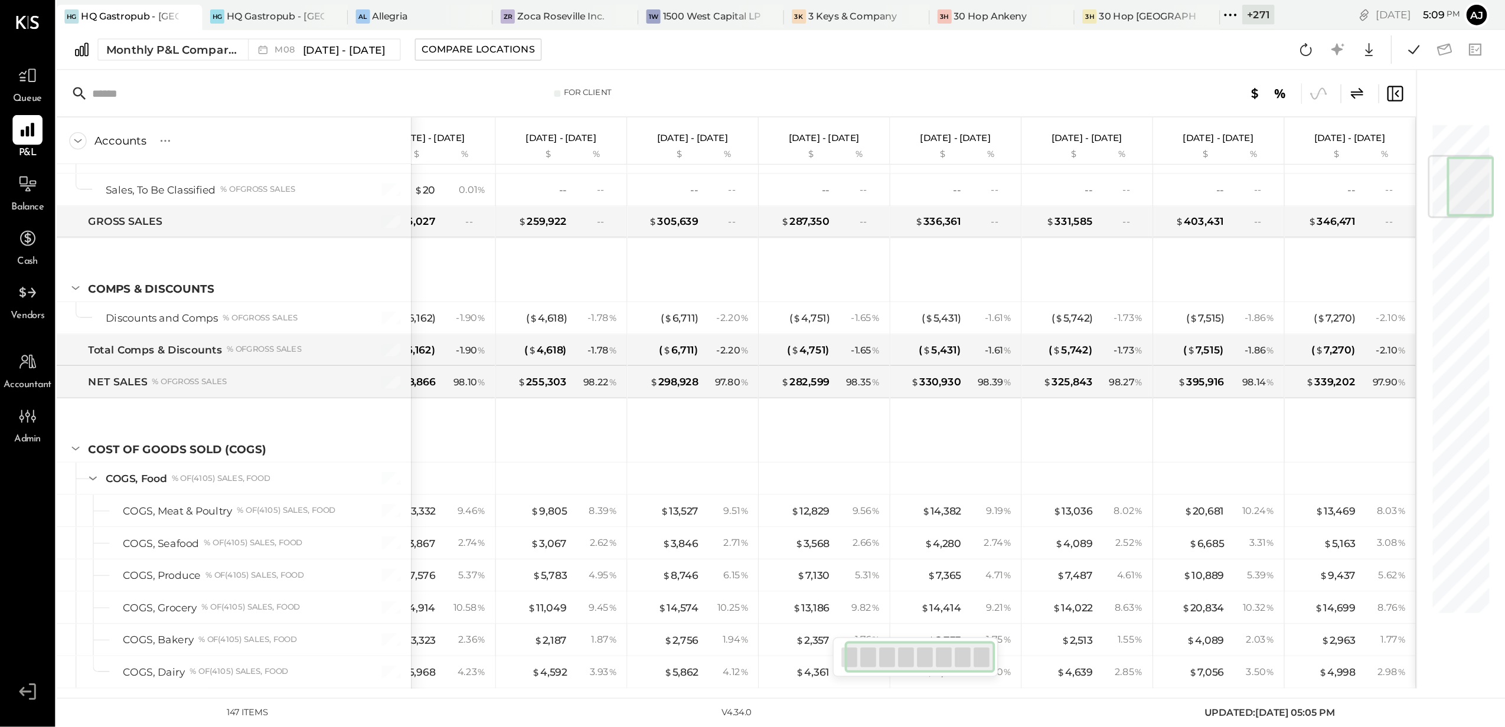
scroll to position [0, 34]
drag, startPoint x: 659, startPoint y: 489, endPoint x: 718, endPoint y: 493, distance: 58.6
click at [718, 493] on div at bounding box center [689, 493] width 113 height 24
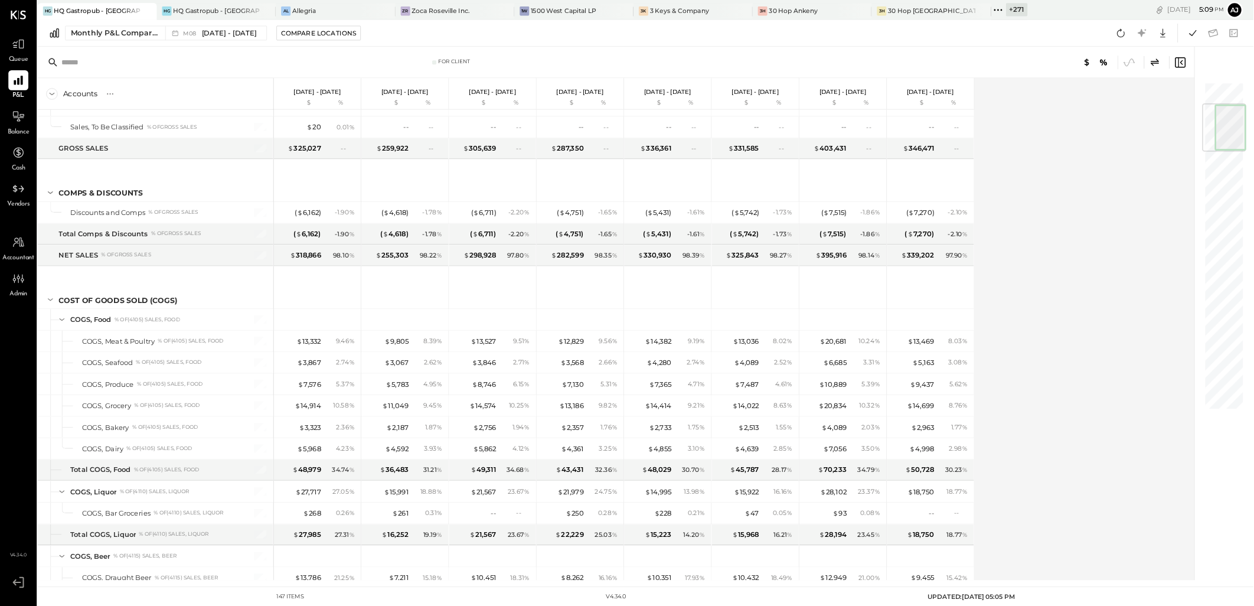
scroll to position [210, 0]
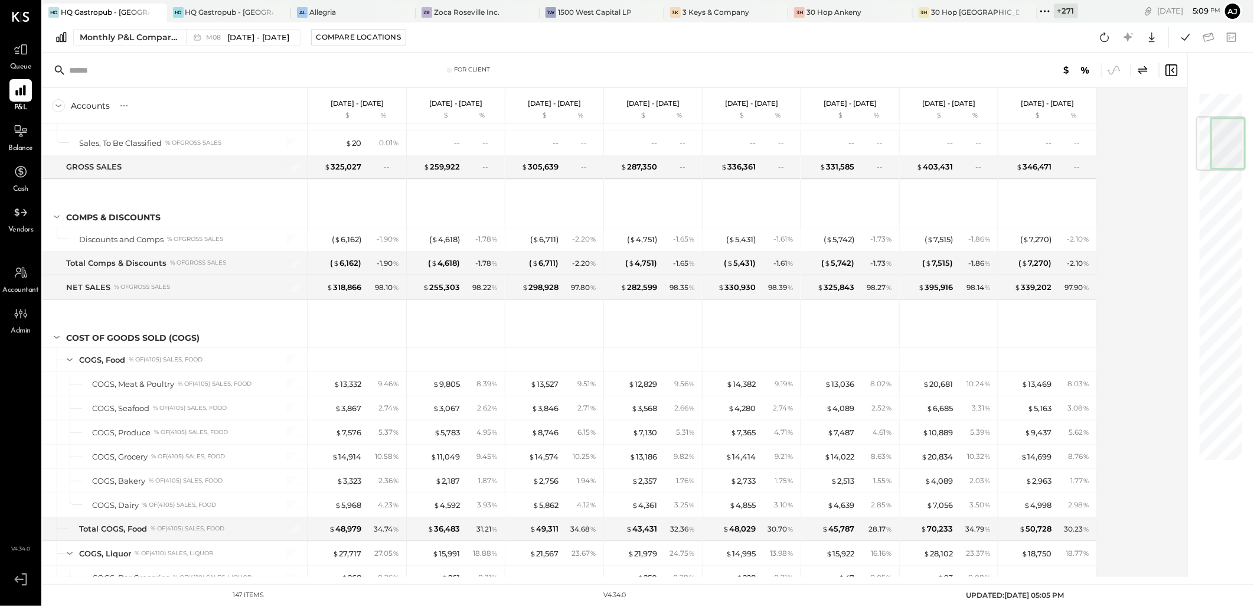
drag, startPoint x: 1075, startPoint y: 2, endPoint x: 1146, endPoint y: 463, distance: 466.5
click at [1128, 463] on div "Accounts S % GL Jan 1 - 31, 2025 $ % Feb 1 - 28, 2025 $ % Mar 1 - 31, 2025 $ % …" at bounding box center [616, 332] width 1146 height 489
